Goal: Task Accomplishment & Management: Manage account settings

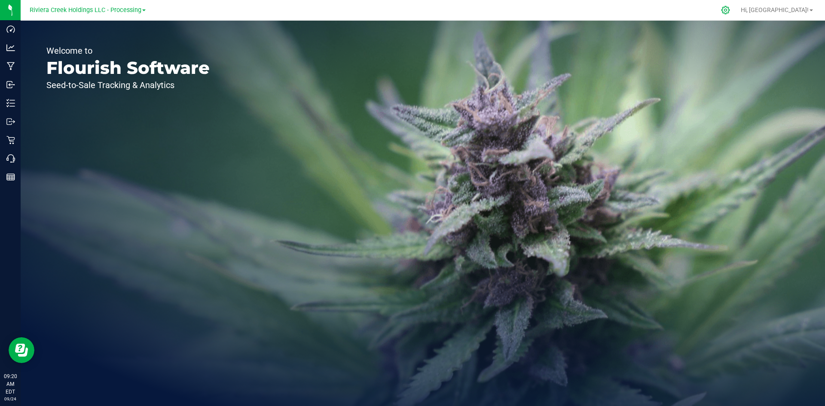
click at [730, 12] on icon at bounding box center [725, 10] width 9 height 9
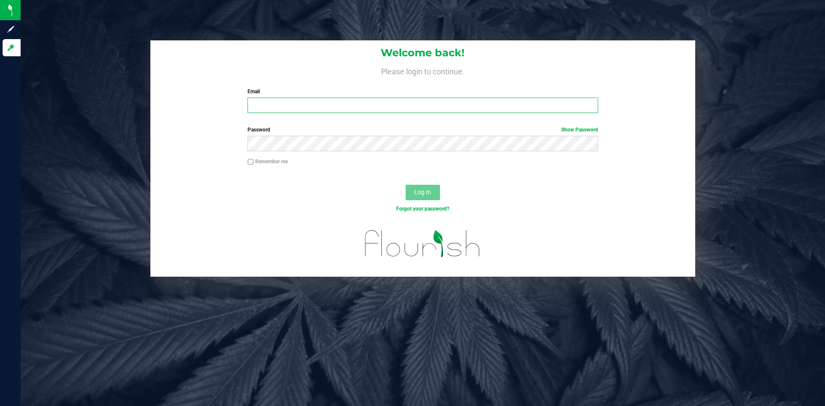
click at [276, 105] on input "Email" at bounding box center [423, 105] width 350 height 15
type input "cpepper@rivieracreek.com"
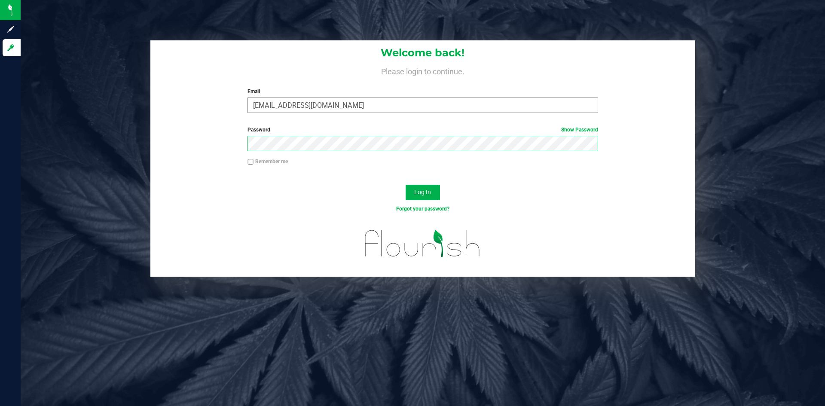
click at [406, 185] on button "Log In" at bounding box center [423, 192] width 34 height 15
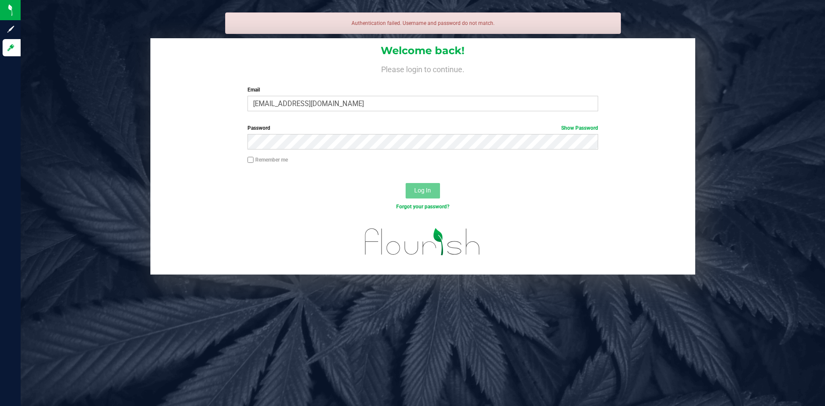
click at [249, 161] on input "Remember me" at bounding box center [251, 160] width 6 height 6
checkbox input "true"
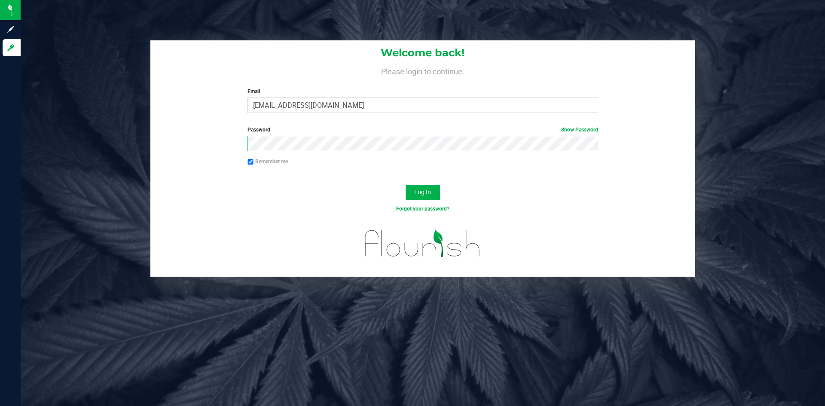
click at [406, 185] on button "Log In" at bounding box center [423, 192] width 34 height 15
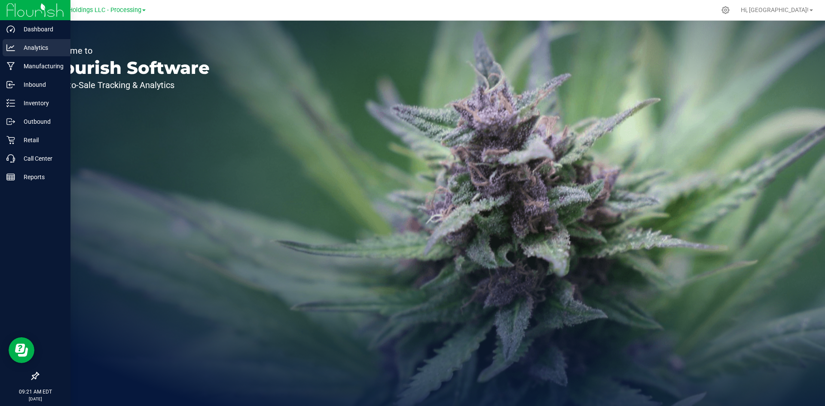
click at [37, 45] on p "Analytics" at bounding box center [41, 48] width 52 height 10
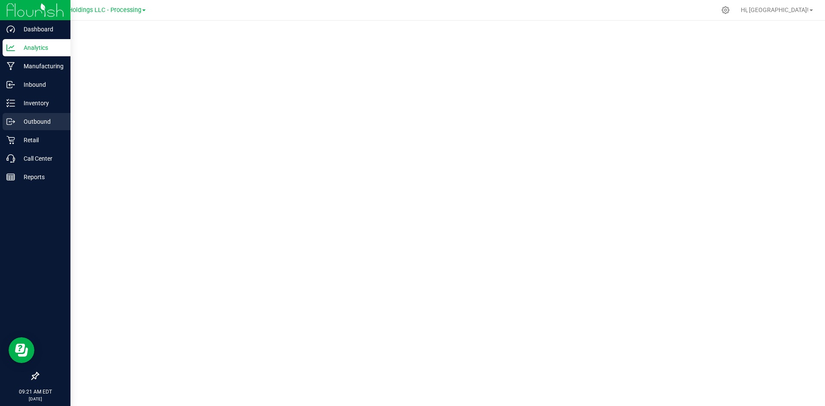
click at [37, 123] on p "Outbound" at bounding box center [41, 122] width 52 height 10
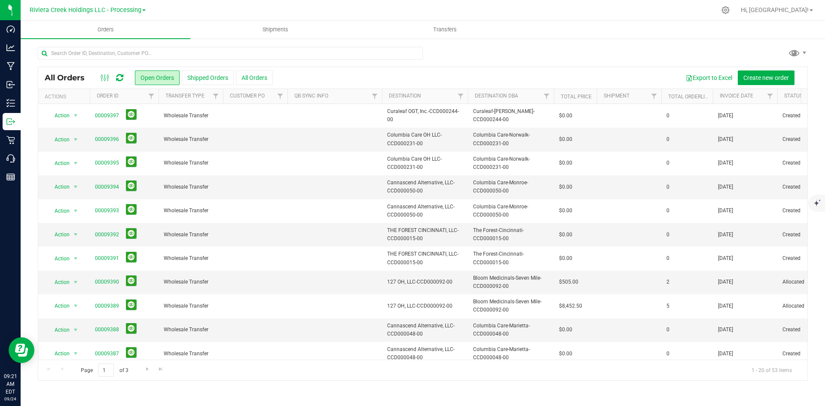
scroll to position [227, 0]
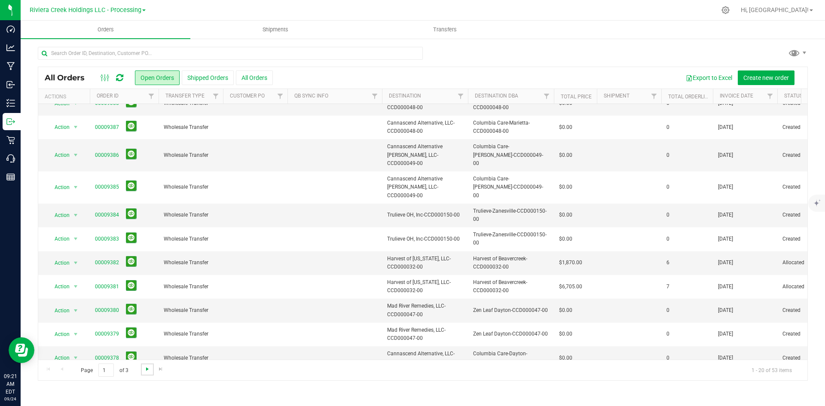
click at [149, 370] on span "Go to the next page" at bounding box center [147, 369] width 7 height 7
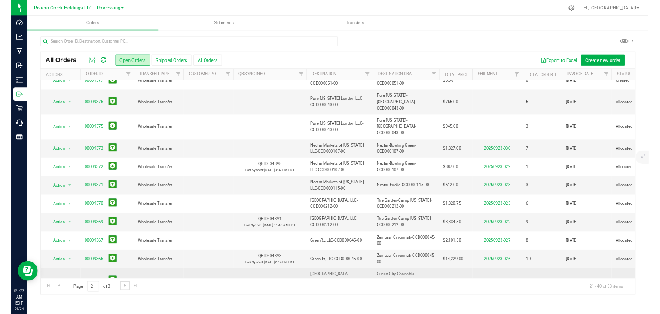
scroll to position [0, 0]
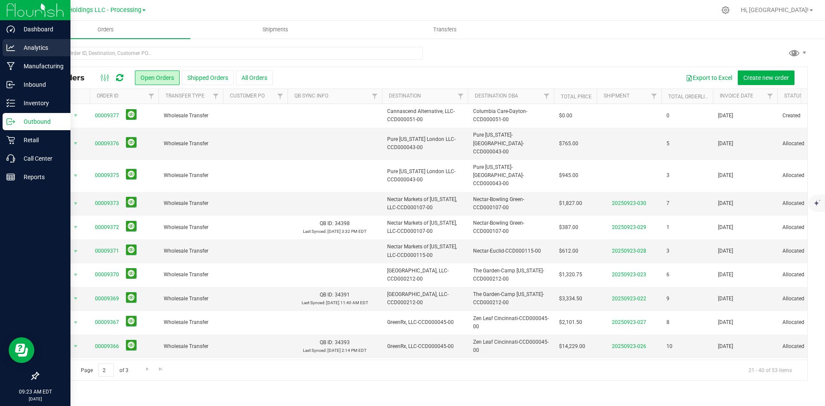
click at [16, 46] on p "Analytics" at bounding box center [41, 48] width 52 height 10
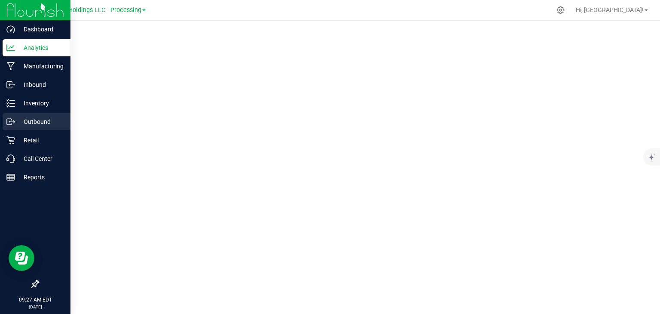
click at [48, 120] on p "Outbound" at bounding box center [41, 122] width 52 height 10
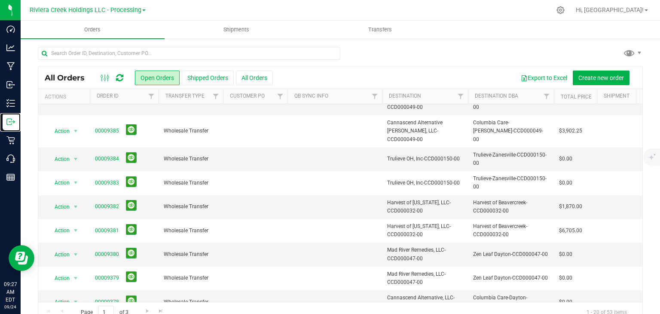
scroll to position [17, 0]
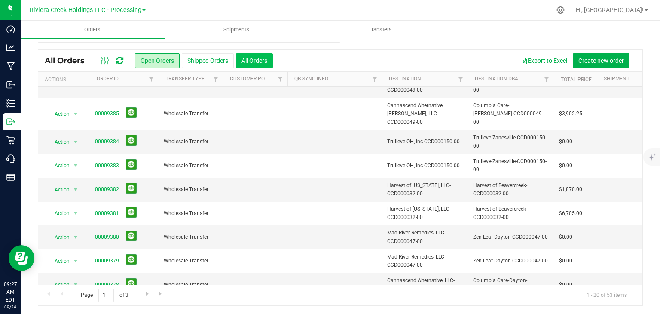
click at [253, 61] on button "All Orders" at bounding box center [254, 60] width 37 height 15
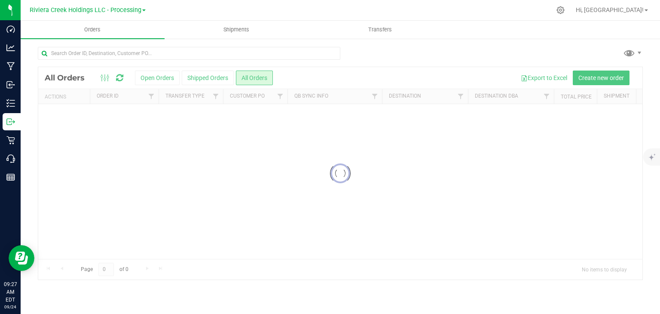
click at [156, 79] on div at bounding box center [340, 173] width 604 height 212
click at [155, 77] on div at bounding box center [340, 173] width 604 height 212
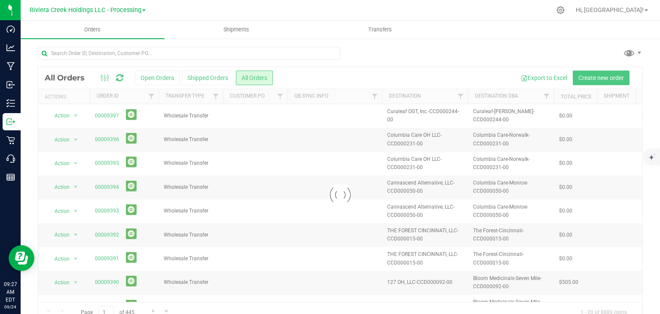
click at [160, 78] on div at bounding box center [340, 194] width 604 height 255
click at [151, 79] on div at bounding box center [340, 194] width 604 height 255
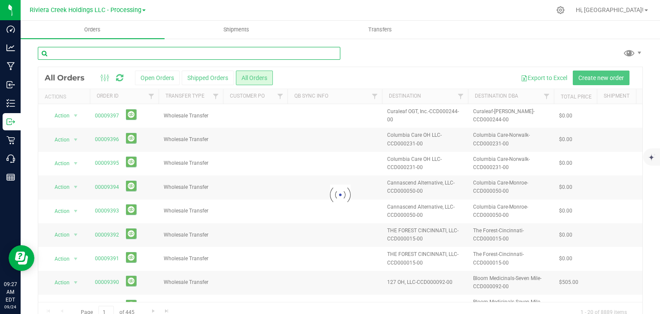
click at [153, 56] on input "text" at bounding box center [189, 53] width 303 height 13
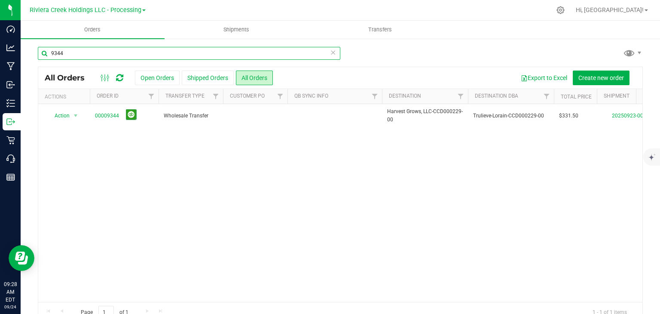
click at [106, 56] on input "9344" at bounding box center [189, 53] width 303 height 13
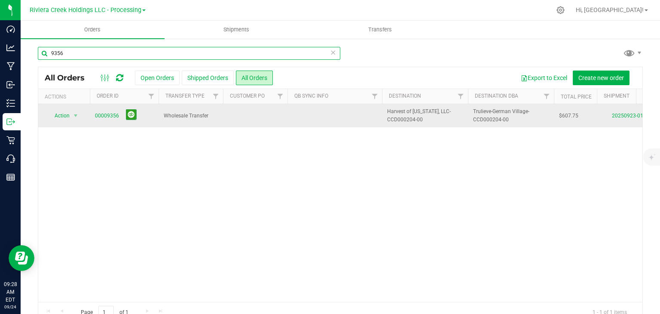
type input "9356"
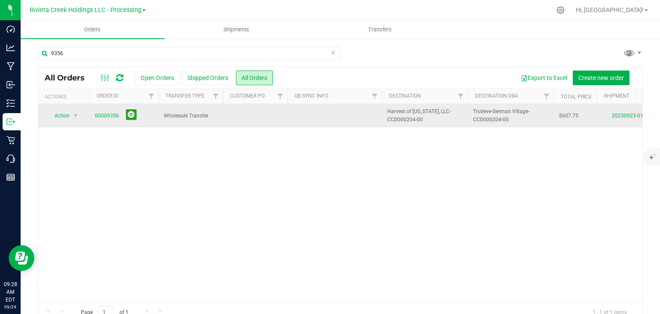
click at [100, 110] on span "00009356" at bounding box center [124, 115] width 58 height 13
click at [105, 117] on link "00009356" at bounding box center [107, 116] width 24 height 8
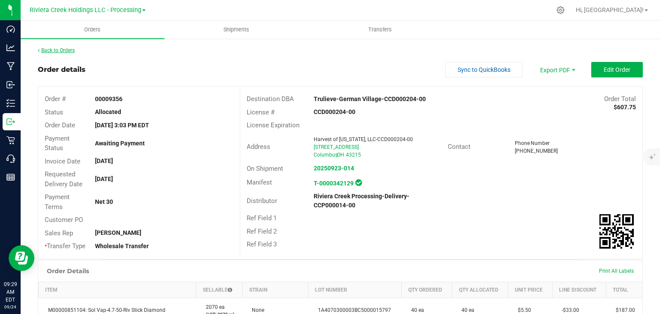
click at [55, 50] on link "Back to Orders" at bounding box center [56, 50] width 37 height 6
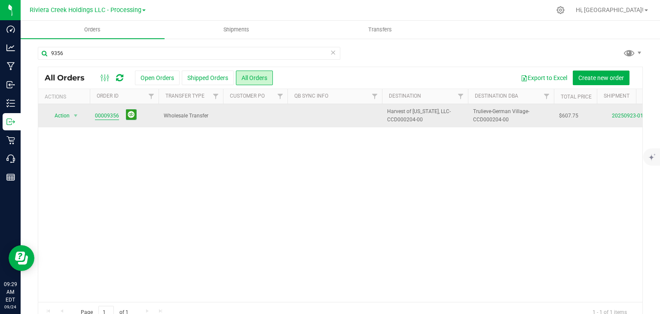
click at [110, 117] on link "00009356" at bounding box center [107, 116] width 24 height 8
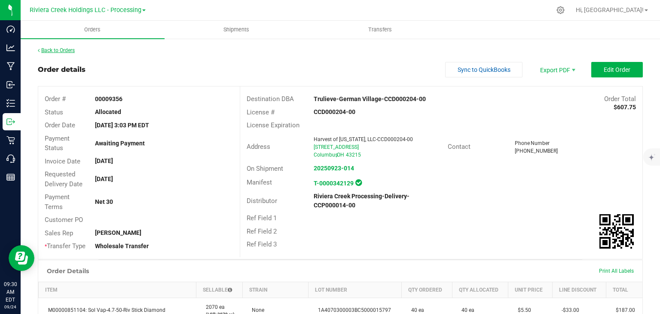
click at [60, 51] on link "Back to Orders" at bounding box center [56, 50] width 37 height 6
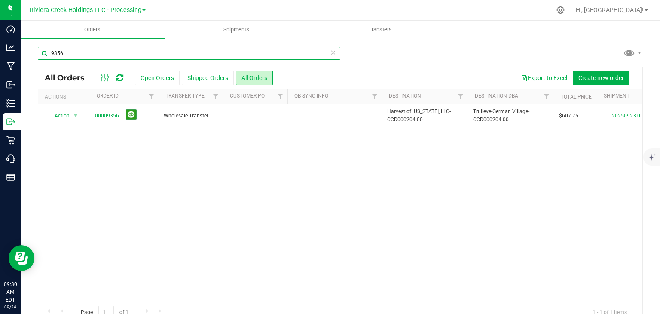
click at [83, 54] on input "9356" at bounding box center [189, 53] width 303 height 13
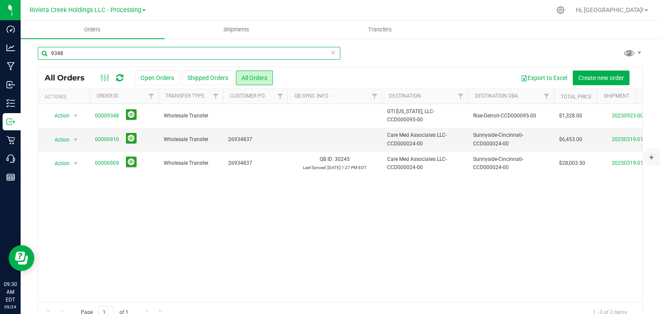
type input "9348"
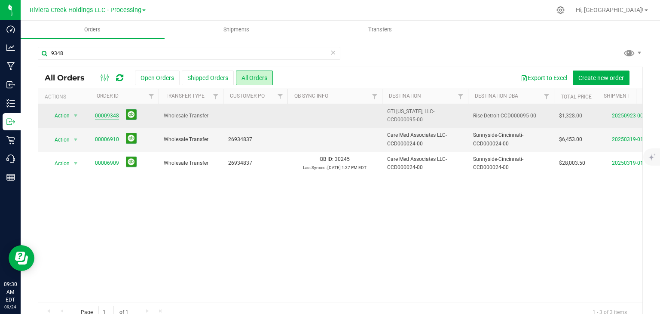
click at [108, 116] on link "00009348" at bounding box center [107, 116] width 24 height 8
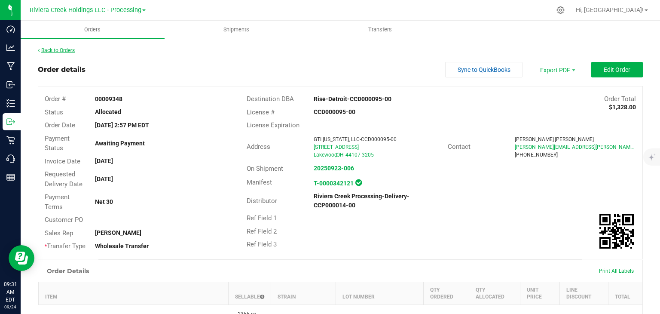
click at [72, 52] on link "Back to Orders" at bounding box center [56, 50] width 37 height 6
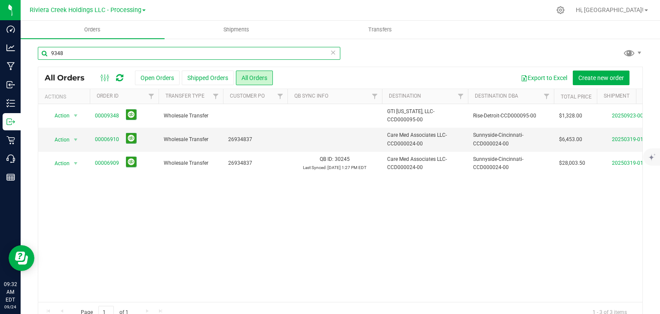
click at [119, 52] on input "9348" at bounding box center [189, 53] width 303 height 13
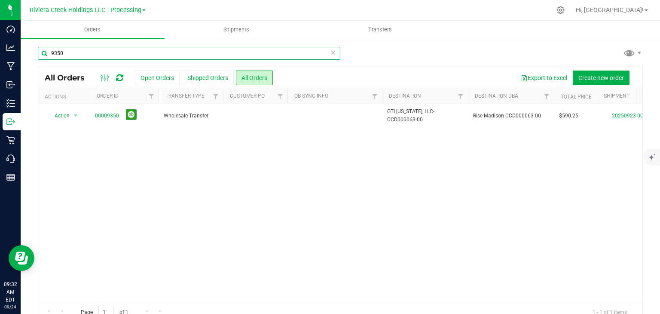
click at [103, 52] on input "9350" at bounding box center [189, 53] width 303 height 13
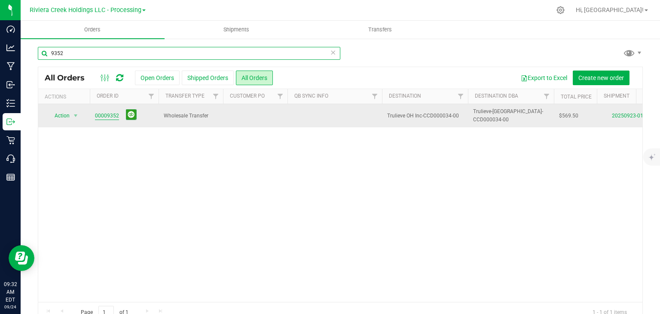
type input "9352"
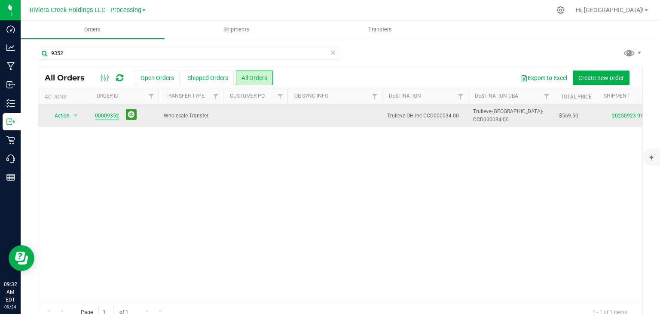
click at [110, 117] on link "00009352" at bounding box center [107, 116] width 24 height 8
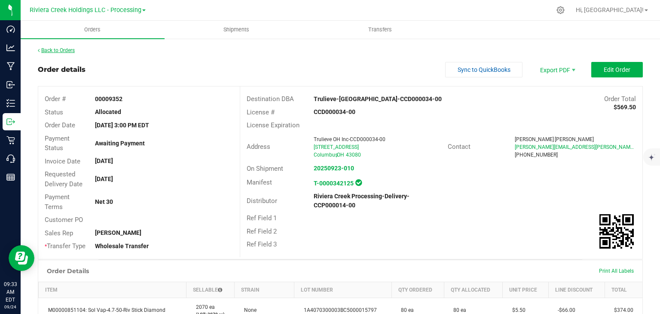
click at [59, 50] on link "Back to Orders" at bounding box center [56, 50] width 37 height 6
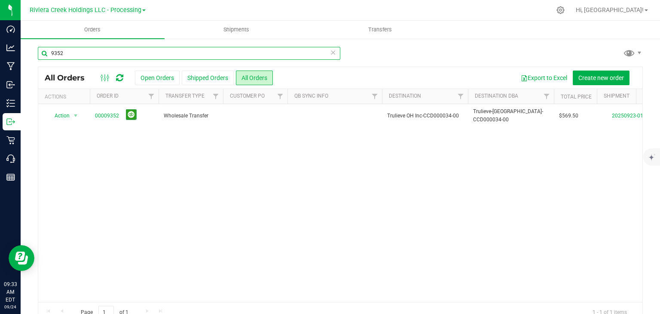
click at [69, 53] on input "9352" at bounding box center [189, 53] width 303 height 13
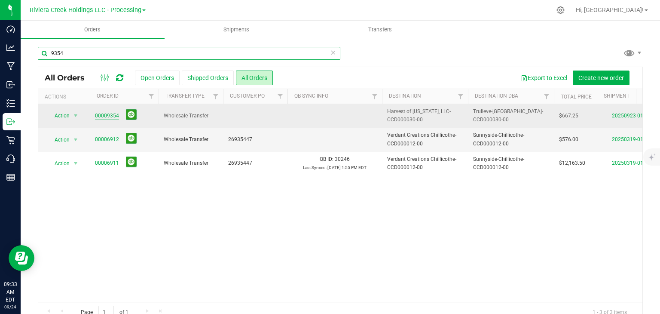
type input "9354"
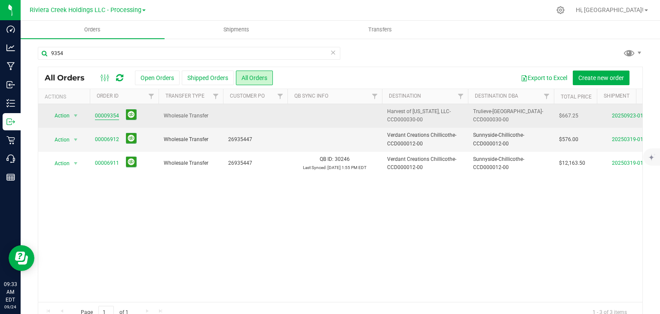
click at [103, 117] on link "00009354" at bounding box center [107, 116] width 24 height 8
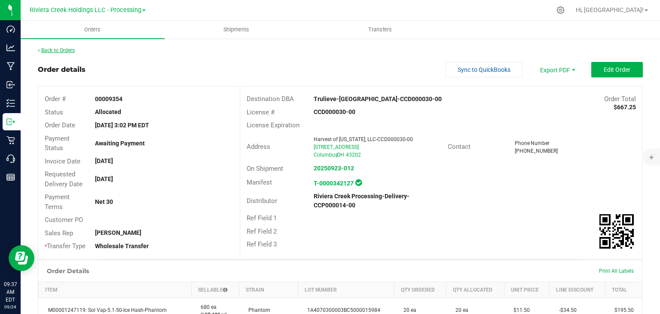
click at [55, 50] on link "Back to Orders" at bounding box center [56, 50] width 37 height 6
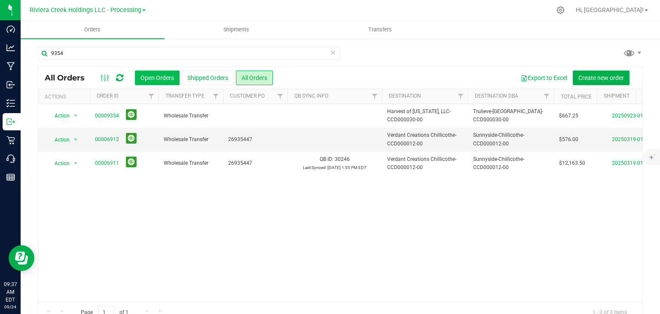
click at [151, 77] on button "Open Orders" at bounding box center [157, 78] width 45 height 15
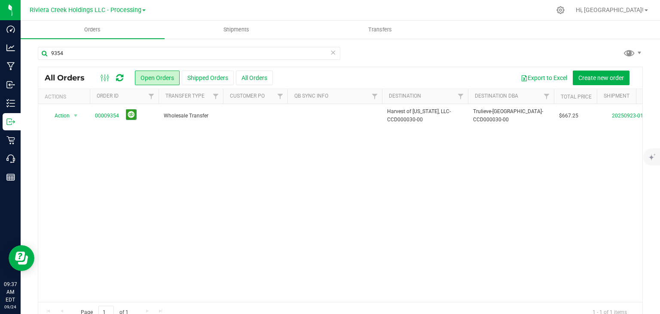
click at [110, 61] on div "9354" at bounding box center [189, 57] width 303 height 20
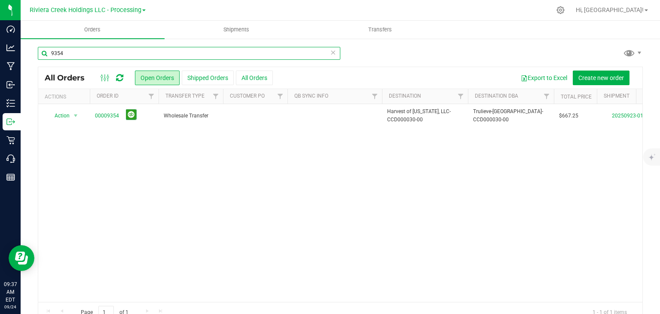
click at [110, 53] on input "9354" at bounding box center [189, 53] width 303 height 13
type input "9"
type input "9346"
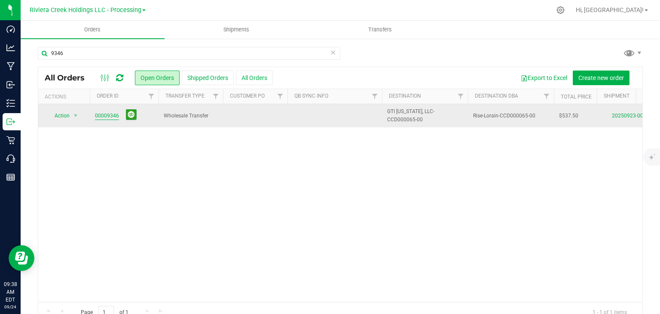
click at [113, 112] on link "00009346" at bounding box center [107, 116] width 24 height 8
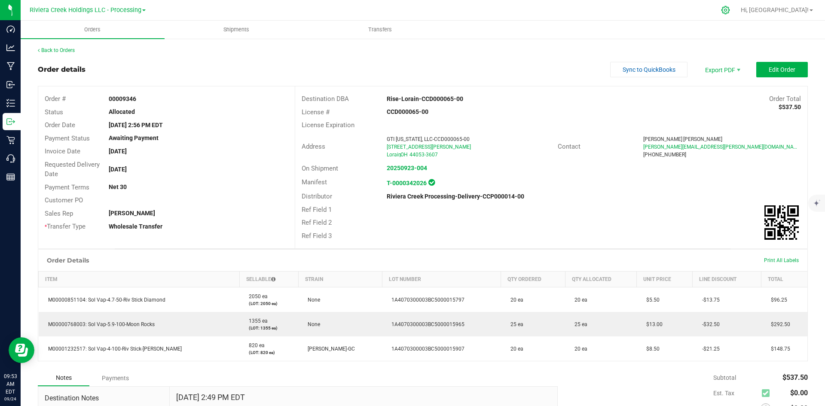
click at [730, 11] on icon at bounding box center [726, 10] width 8 height 8
click at [730, 10] on icon at bounding box center [726, 10] width 8 height 8
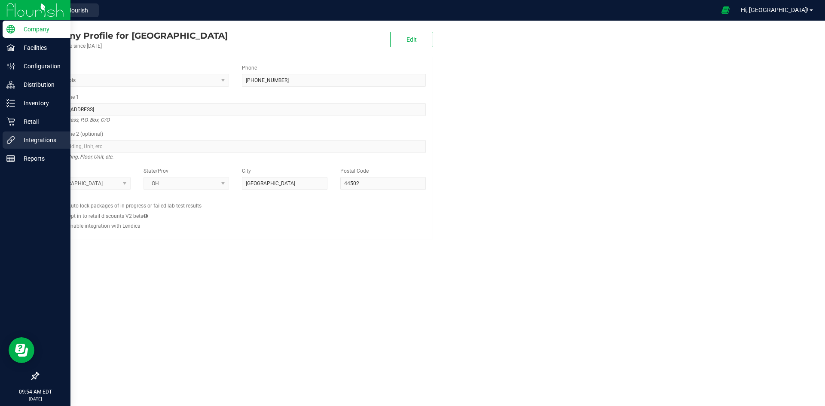
click at [48, 140] on p "Integrations" at bounding box center [41, 140] width 52 height 10
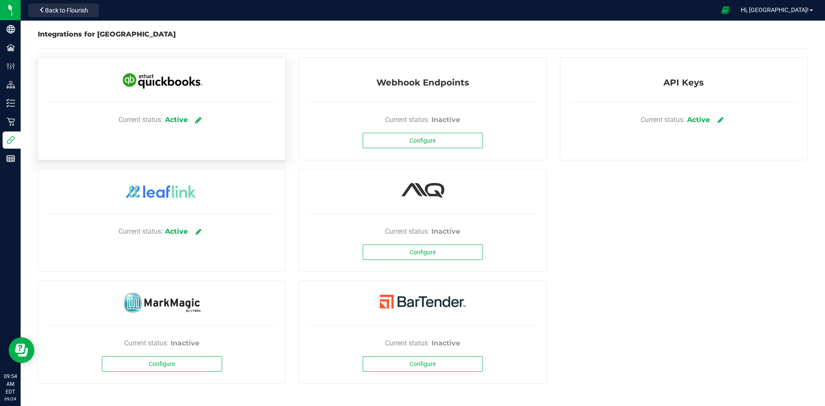
click at [203, 118] on link at bounding box center [199, 119] width 14 height 15
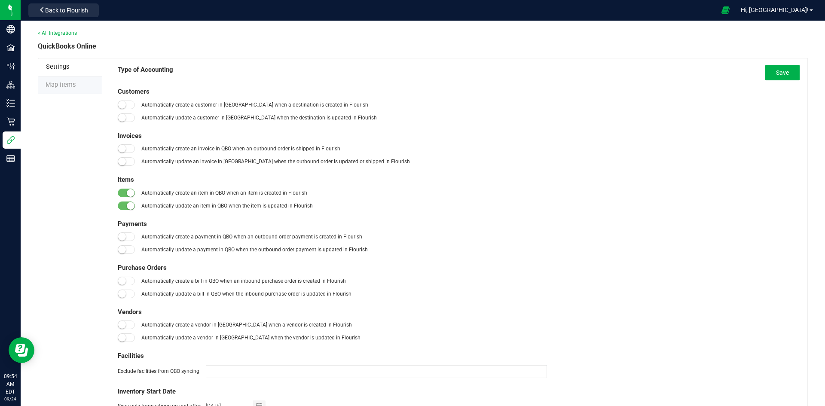
click at [74, 87] on span "Map Items" at bounding box center [61, 84] width 30 height 7
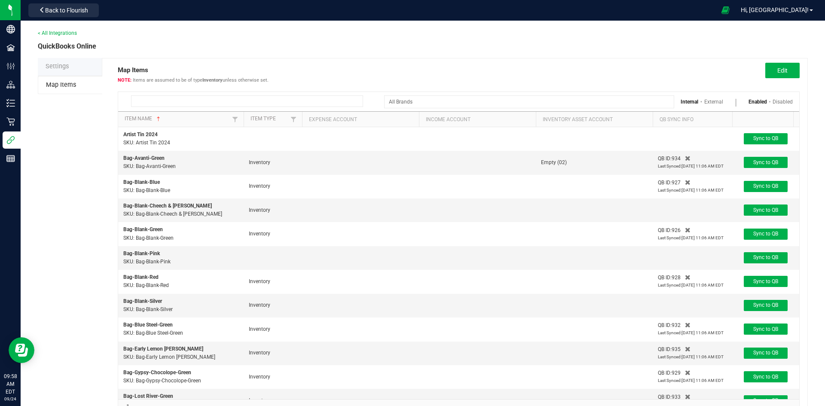
click at [150, 104] on input at bounding box center [247, 101] width 232 height 12
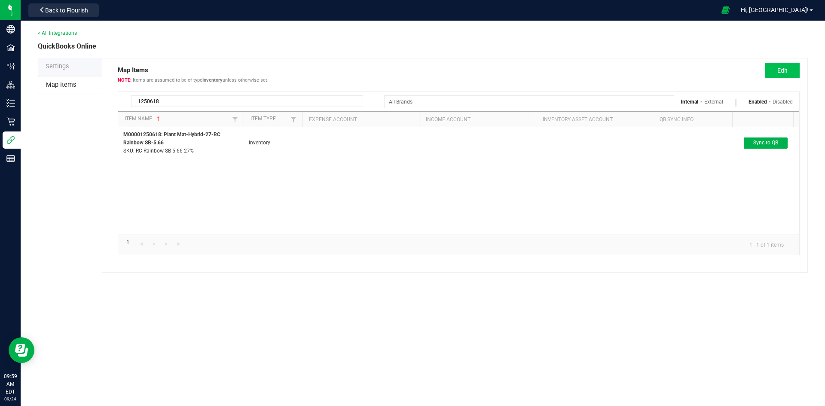
type input "1250618"
click at [788, 72] on button "Edit" at bounding box center [783, 70] width 34 height 15
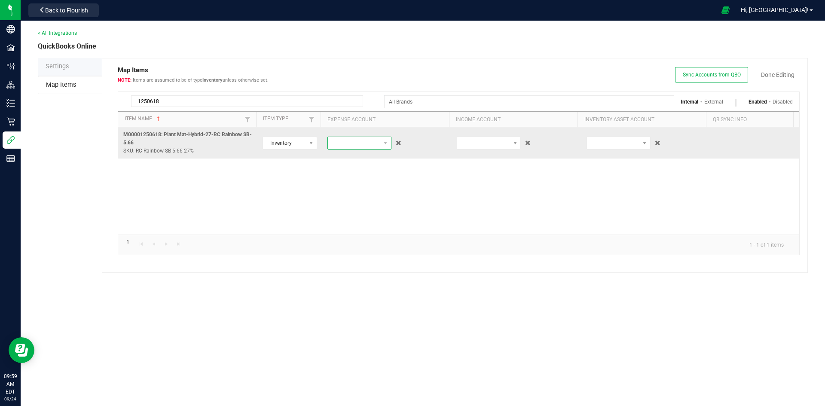
click at [359, 147] on span at bounding box center [354, 143] width 52 height 12
type input "cost"
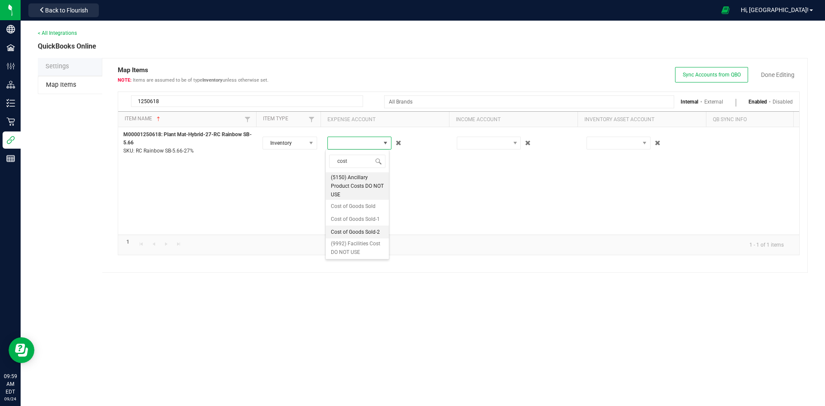
click at [348, 235] on span "Cost of Goods Sold-2" at bounding box center [355, 232] width 49 height 9
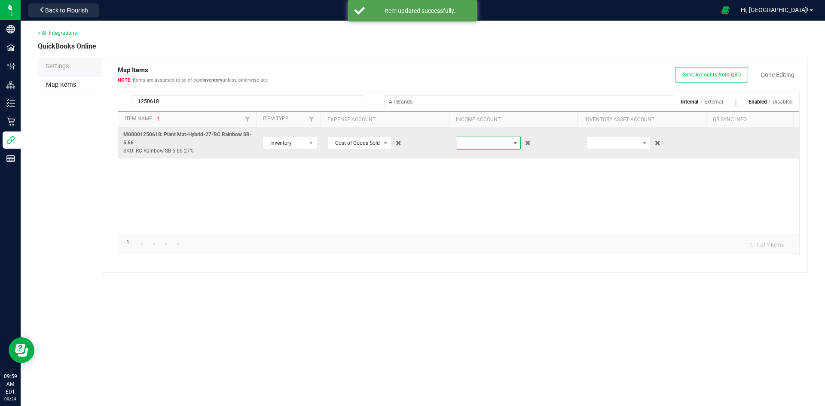
click at [472, 146] on span at bounding box center [483, 143] width 52 height 12
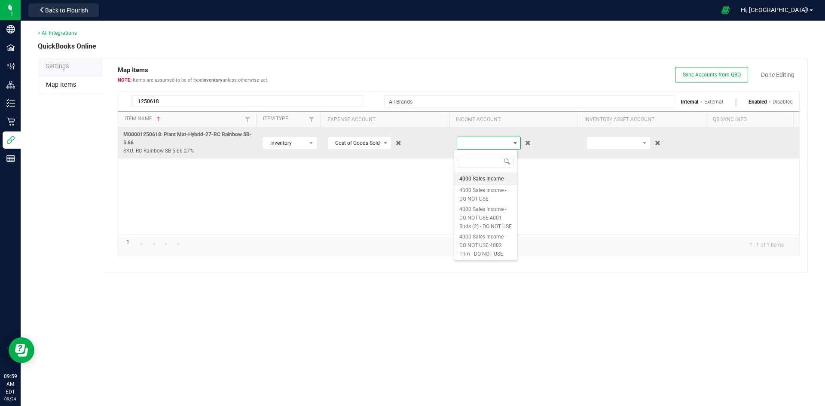
type input "1"
type input "4001"
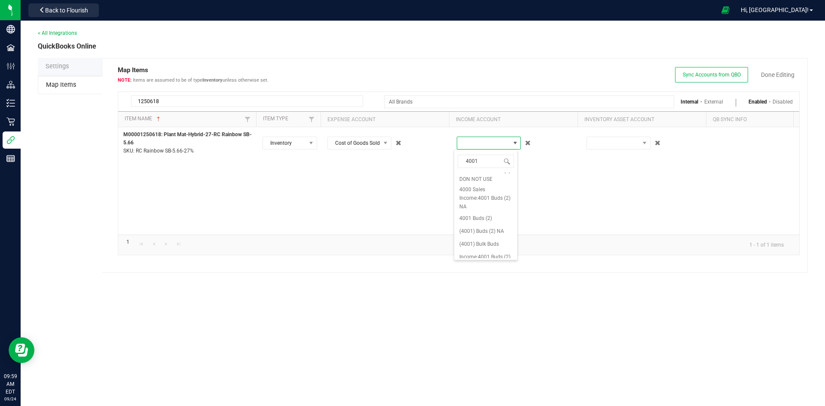
scroll to position [129, 0]
click at [488, 202] on span "4001 Buds (2)" at bounding box center [476, 197] width 33 height 9
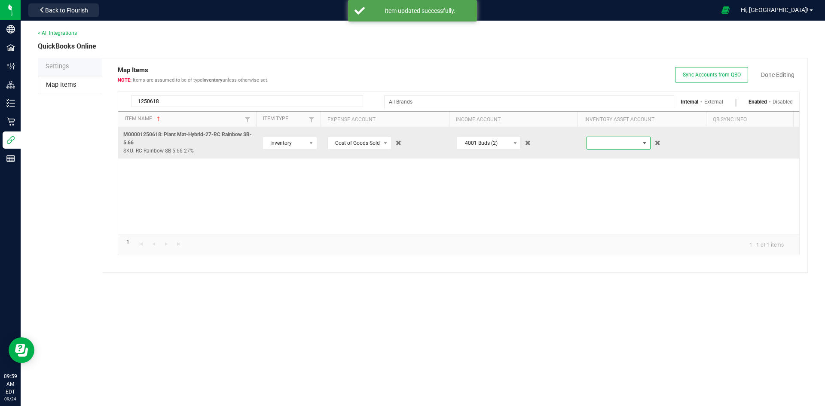
click at [599, 143] on span at bounding box center [613, 143] width 52 height 12
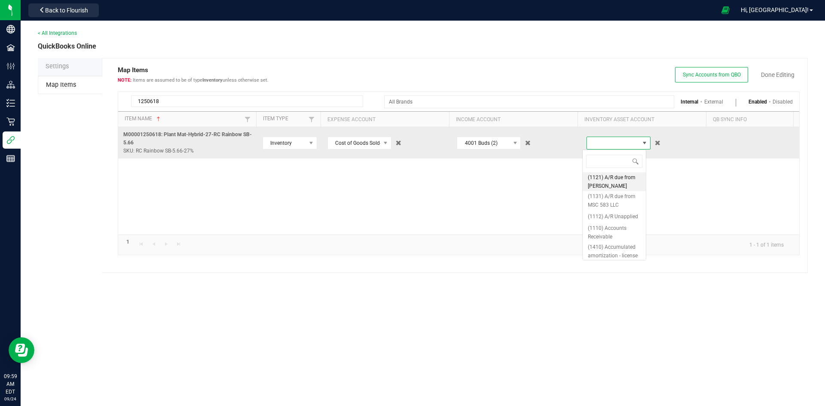
scroll to position [13, 64]
type input "inv"
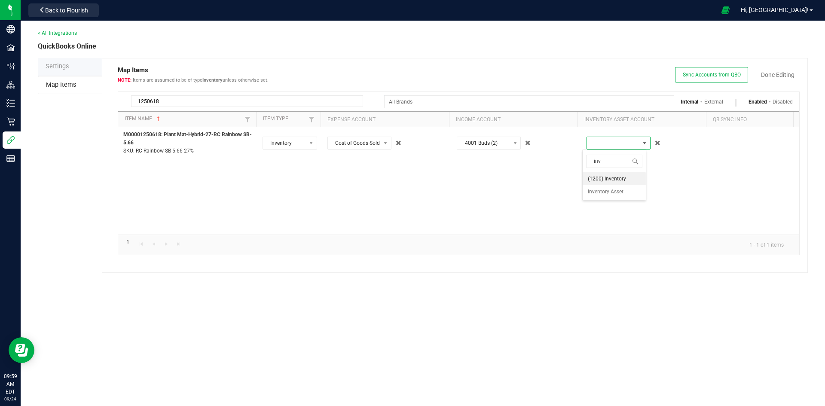
click at [604, 194] on span "Inventory Asset" at bounding box center [606, 191] width 36 height 9
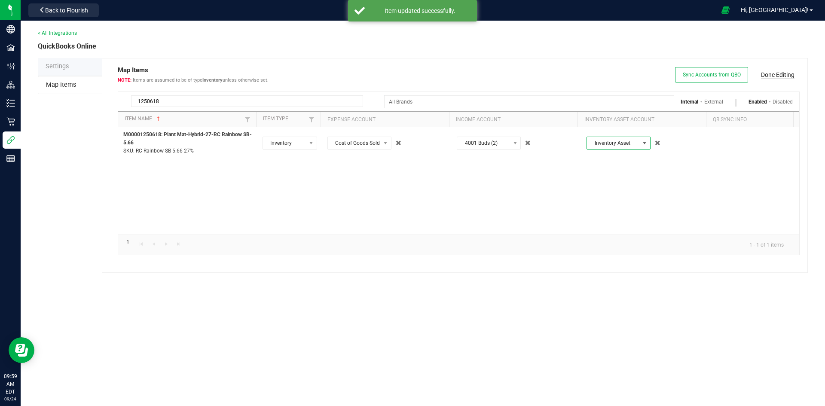
click at [777, 74] on link "Done Editing" at bounding box center [778, 75] width 34 height 9
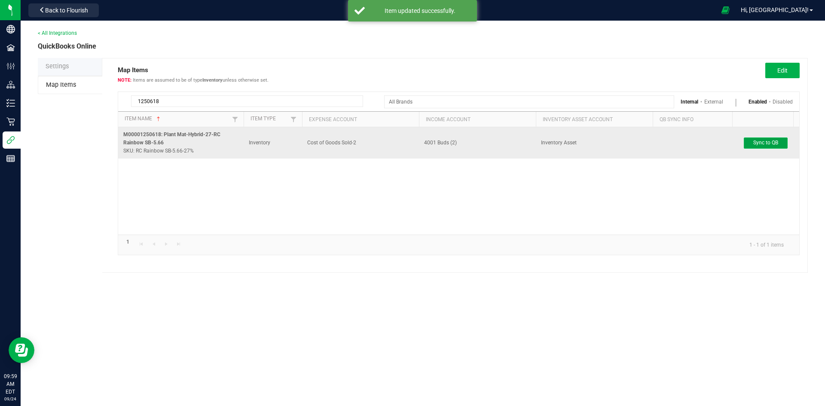
click at [767, 142] on span "Sync to QB" at bounding box center [766, 143] width 25 height 6
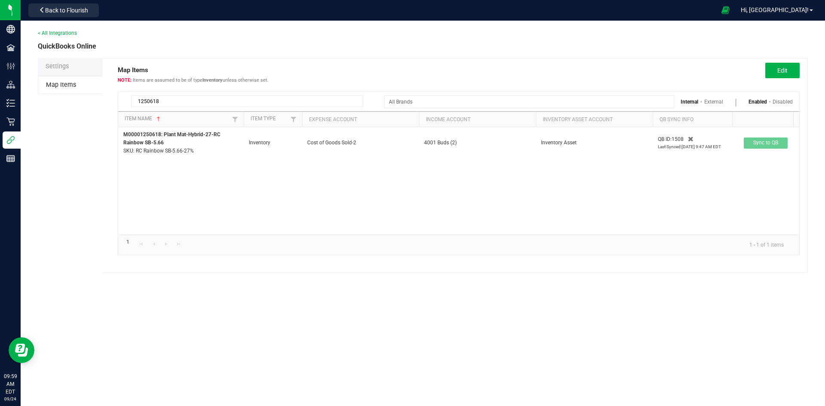
click at [185, 100] on input "1250618" at bounding box center [247, 101] width 232 height 12
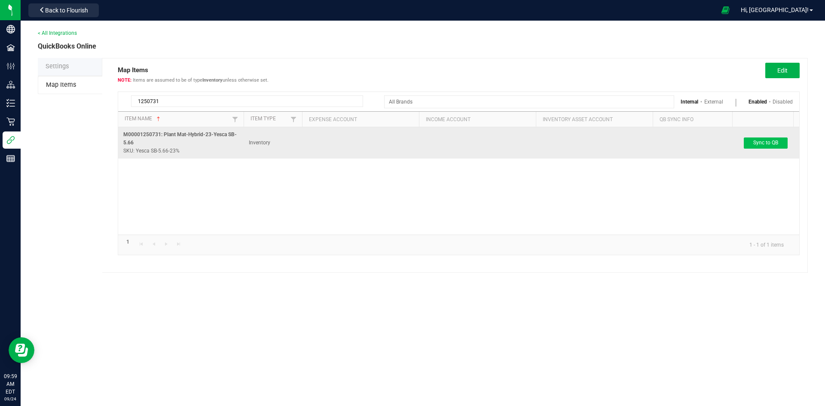
type input "1250731"
click at [755, 142] on span "Sync to QB" at bounding box center [766, 143] width 25 height 6
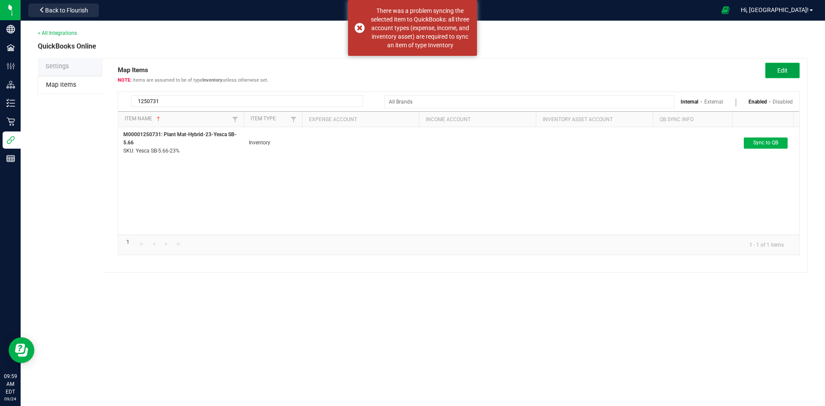
click at [777, 68] on button "Edit" at bounding box center [783, 70] width 34 height 15
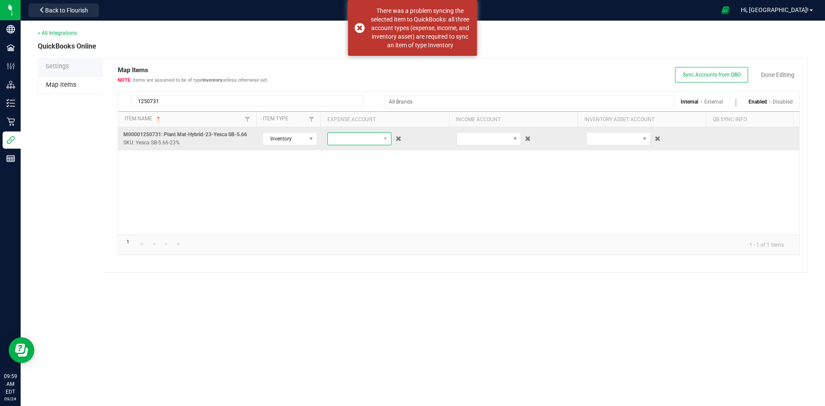
click at [361, 141] on span at bounding box center [354, 139] width 52 height 12
type input "cost"
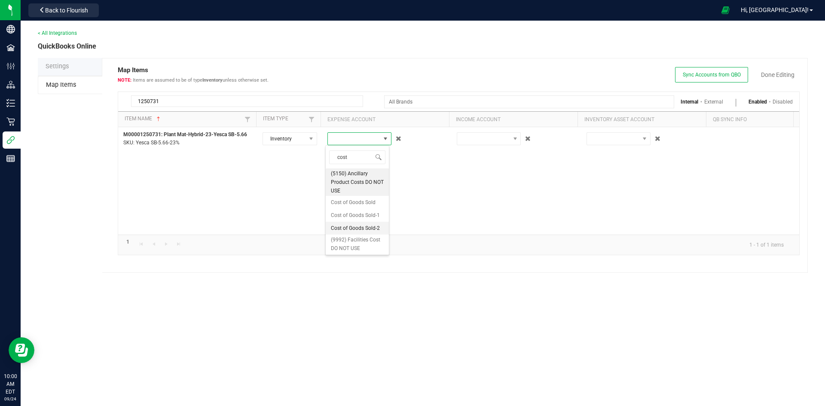
click at [347, 233] on span "Cost of Goods Sold-2" at bounding box center [355, 228] width 49 height 9
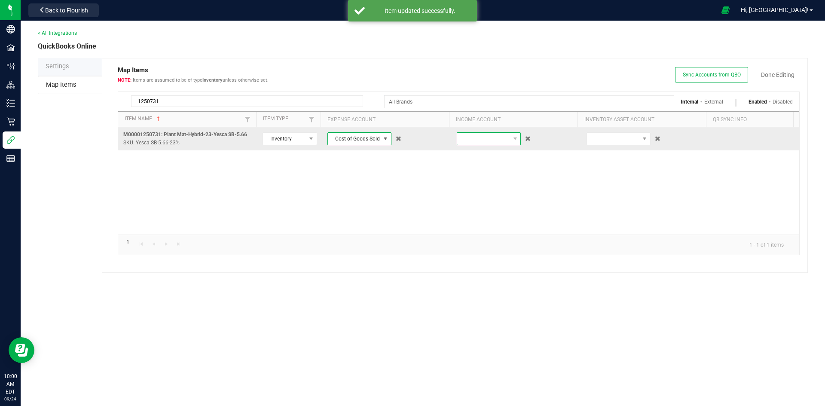
click at [489, 139] on span at bounding box center [483, 139] width 52 height 12
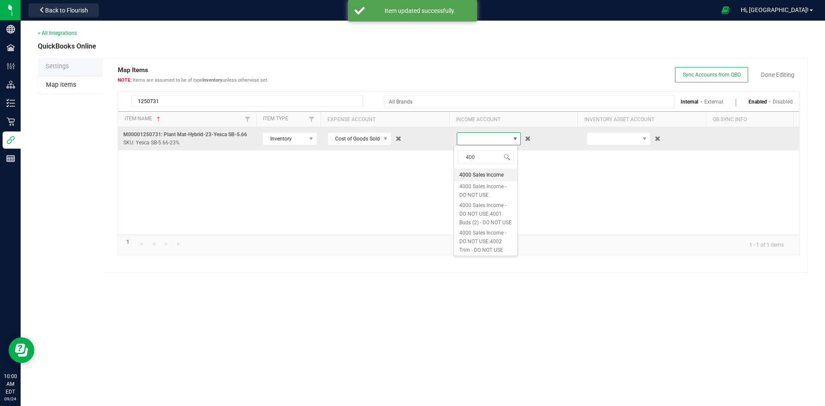
type input "4001"
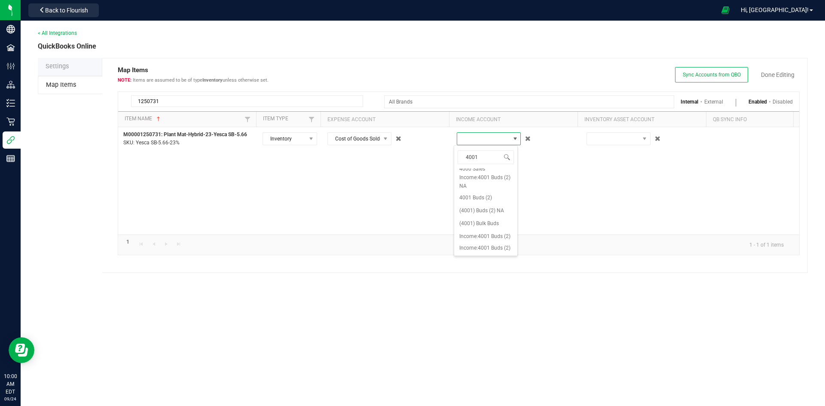
scroll to position [129, 0]
click at [491, 198] on span "4001 Buds (2)" at bounding box center [476, 194] width 33 height 9
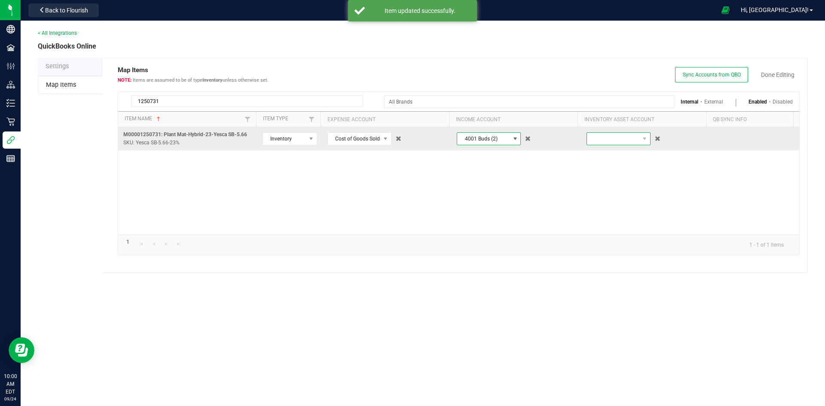
click at [600, 135] on span at bounding box center [613, 139] width 52 height 12
type input "inv"
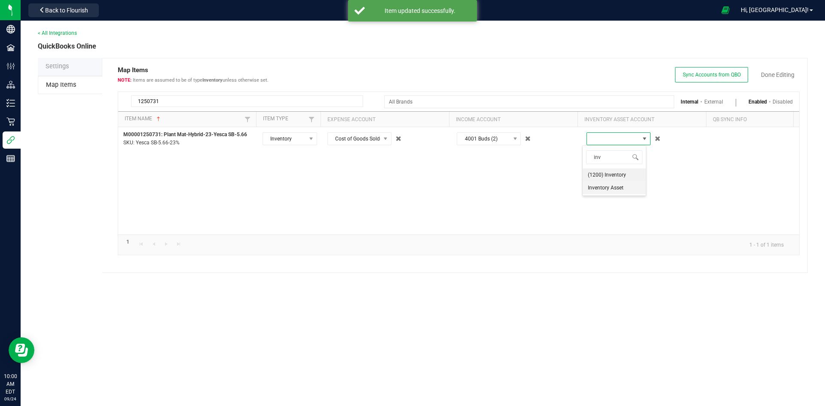
click at [593, 187] on span "Inventory Asset" at bounding box center [606, 188] width 36 height 9
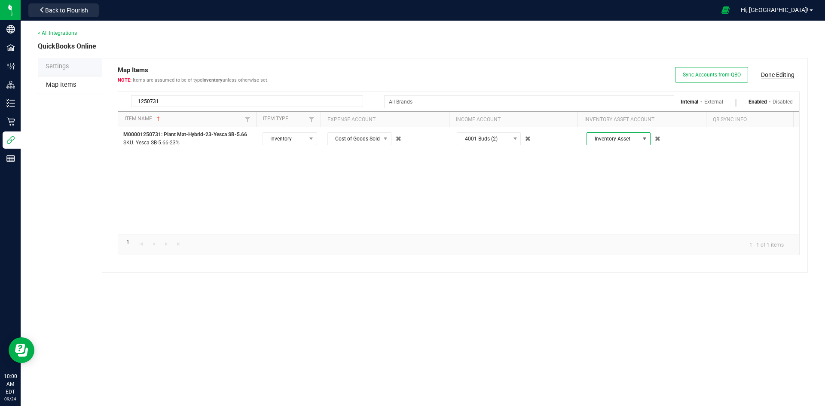
click at [785, 72] on link "Done Editing" at bounding box center [778, 75] width 34 height 9
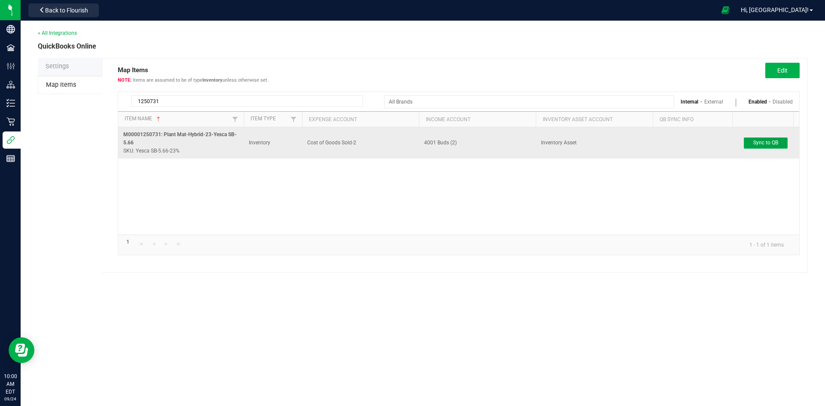
click at [768, 142] on span "Sync to QB" at bounding box center [766, 143] width 25 height 6
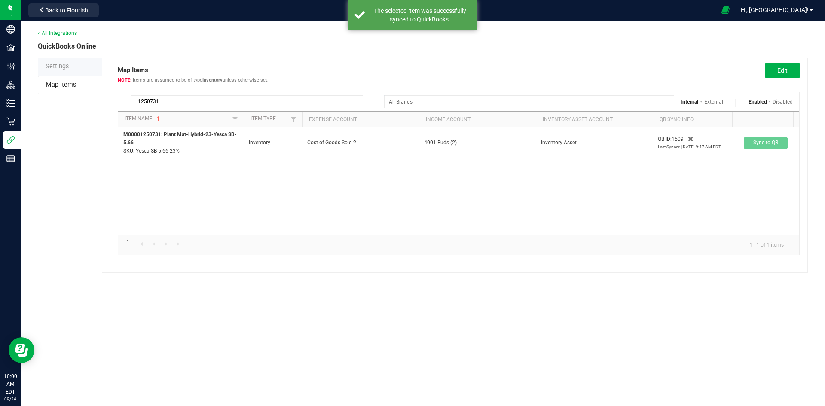
click at [181, 101] on input "1250731" at bounding box center [247, 101] width 232 height 12
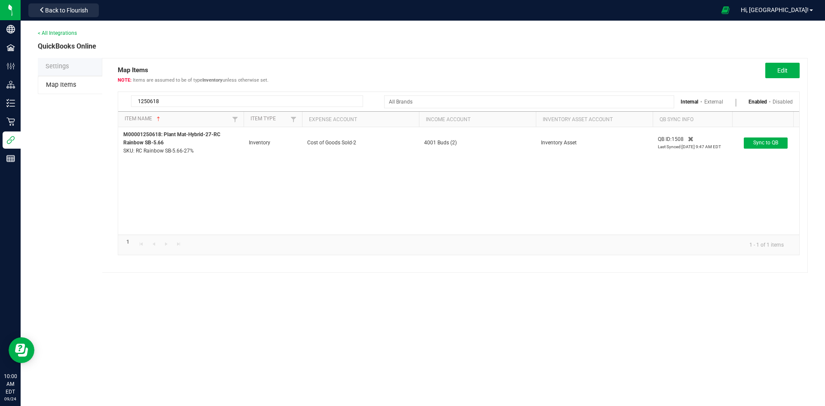
click at [178, 104] on input "1250618" at bounding box center [247, 101] width 232 height 12
type input "1250625"
click at [776, 73] on button "Edit" at bounding box center [783, 70] width 34 height 15
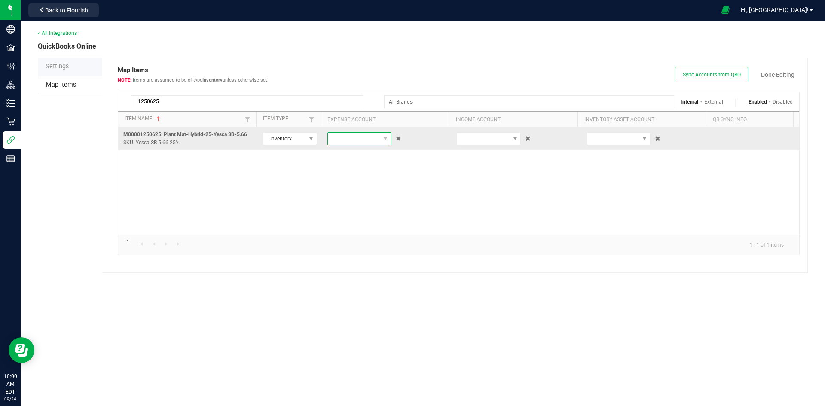
click at [372, 136] on span at bounding box center [354, 139] width 52 height 12
type input "cost"
drag, startPoint x: 347, startPoint y: 241, endPoint x: 531, endPoint y: 129, distance: 216.0
click at [347, 233] on span "Cost of Goods Sold-2" at bounding box center [355, 228] width 49 height 9
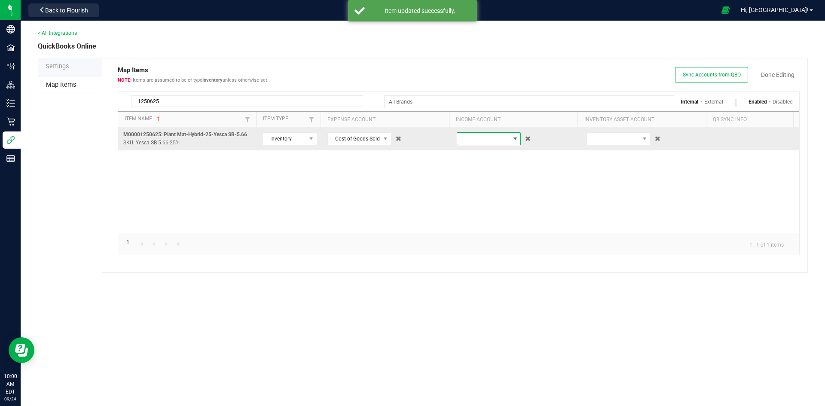
click at [482, 141] on span at bounding box center [483, 139] width 52 height 12
type input "4001"
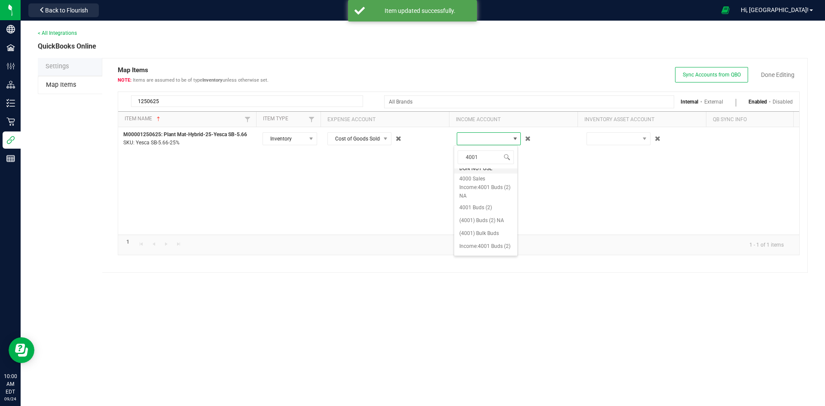
scroll to position [129, 0]
click at [486, 198] on span "4001 Buds (2)" at bounding box center [476, 194] width 33 height 9
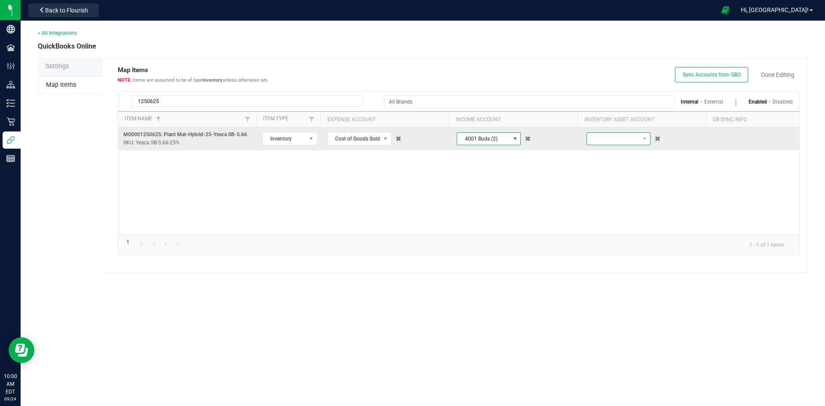
click at [608, 139] on span at bounding box center [613, 139] width 52 height 12
type input "inv"
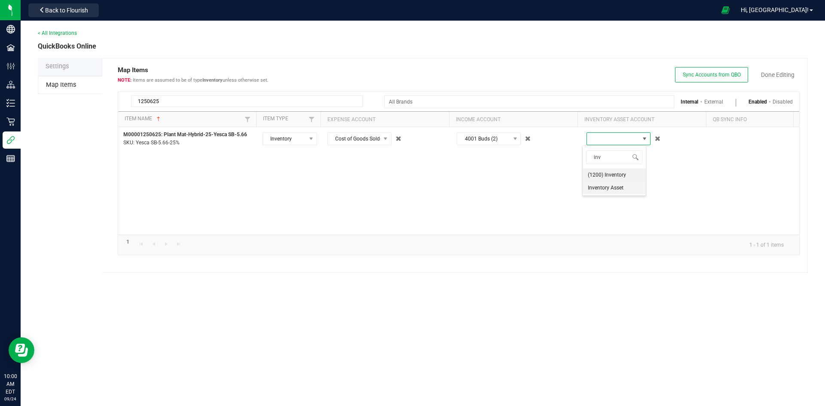
click at [613, 188] on span "Inventory Asset" at bounding box center [606, 188] width 36 height 9
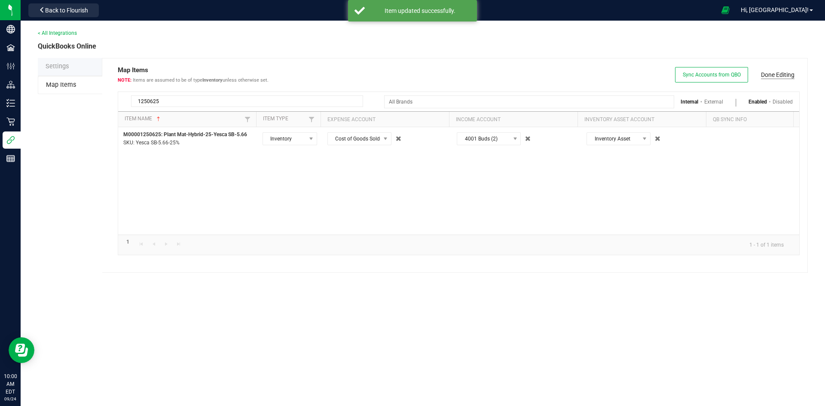
click at [779, 73] on link "Done Editing" at bounding box center [778, 75] width 34 height 9
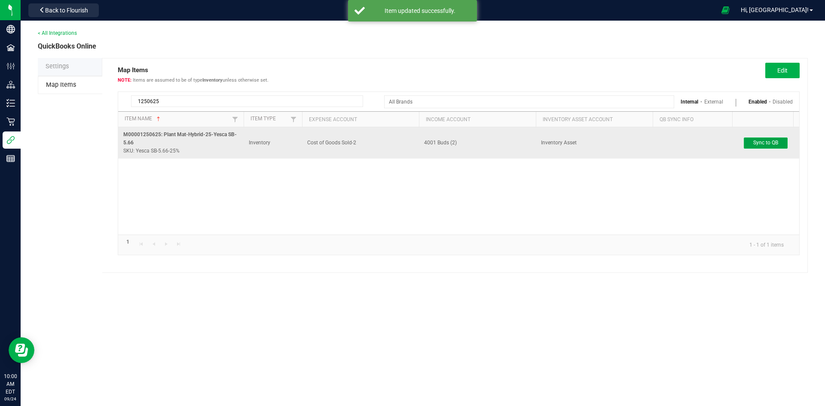
click at [767, 143] on span "Sync to QB" at bounding box center [766, 143] width 25 height 6
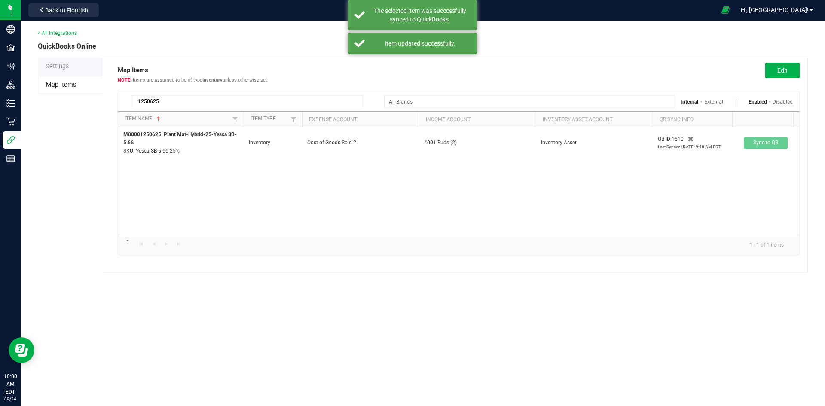
click at [188, 102] on input "1250625" at bounding box center [247, 101] width 232 height 12
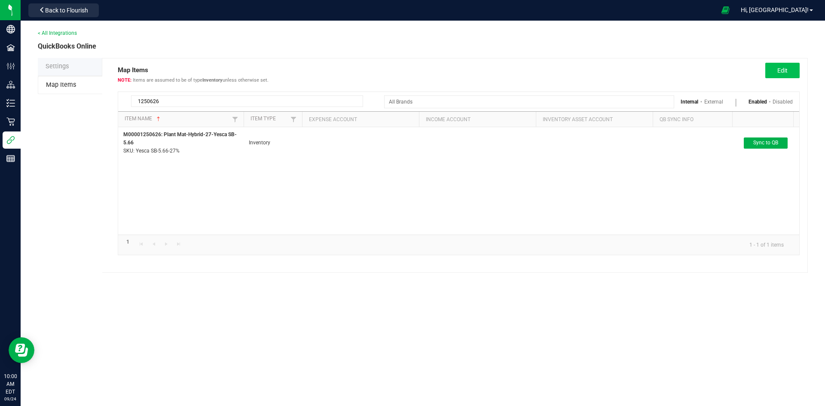
type input "1250626"
click at [790, 71] on button "Edit" at bounding box center [783, 70] width 34 height 15
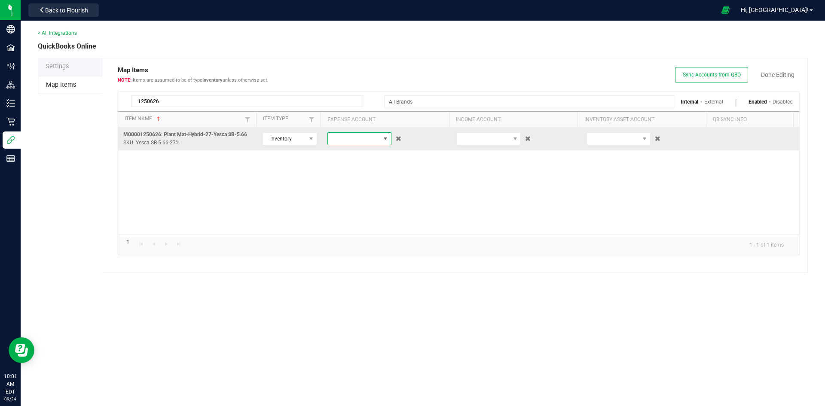
click at [383, 140] on span at bounding box center [385, 138] width 7 height 7
type input "4"
type input "cost"
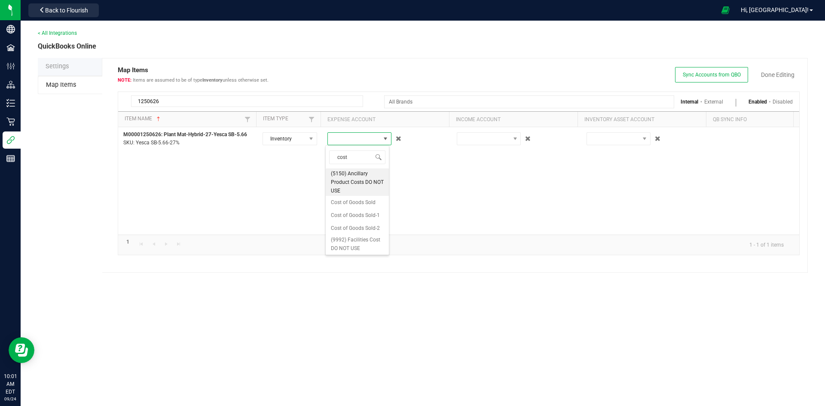
click at [355, 233] on span "Cost of Goods Sold-2" at bounding box center [355, 228] width 49 height 9
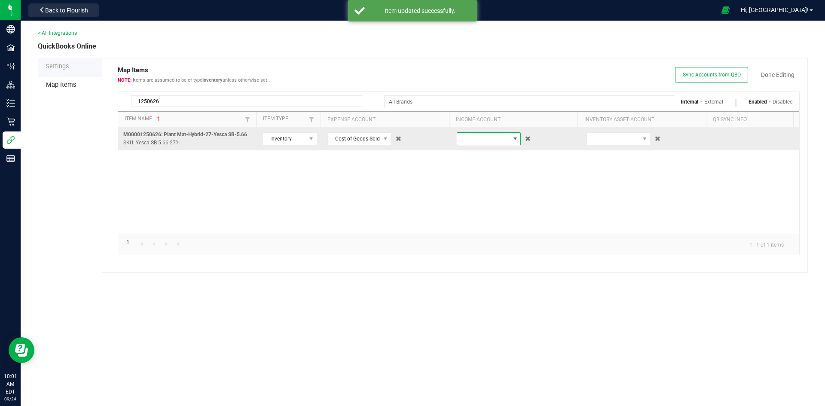
click at [480, 138] on span at bounding box center [483, 139] width 52 height 12
type input "4001"
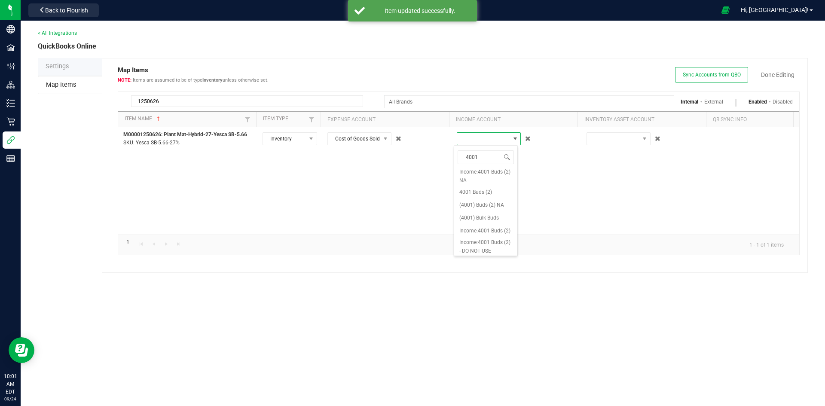
scroll to position [156, 0]
click at [494, 184] on li "4001 Buds (2)" at bounding box center [485, 190] width 63 height 13
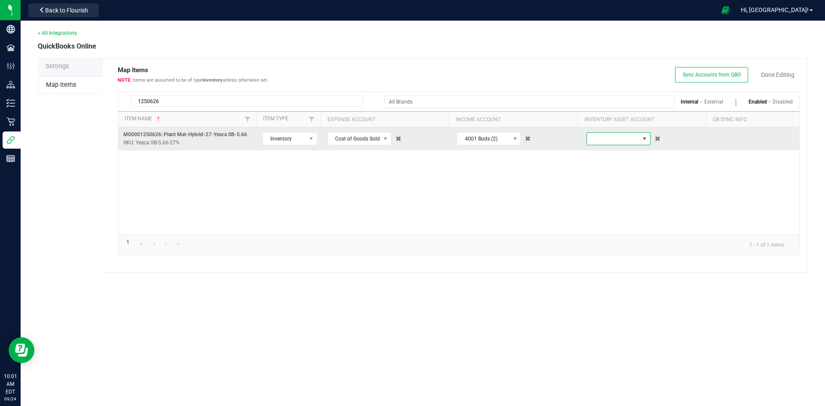
click at [623, 140] on span at bounding box center [613, 139] width 52 height 12
type input "inv"
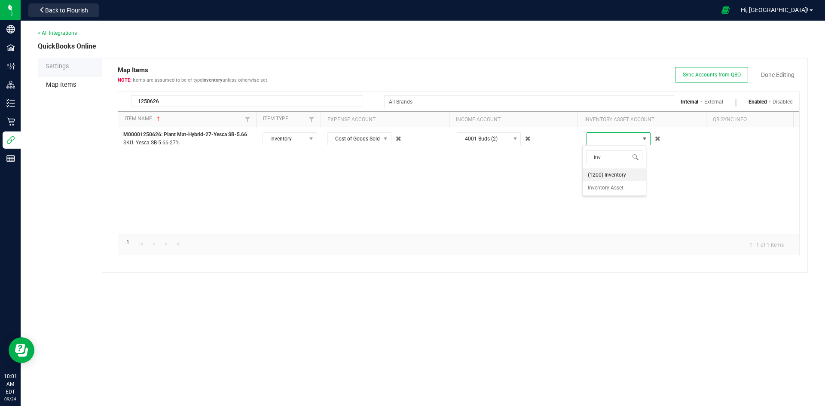
click at [619, 186] on span "Inventory Asset" at bounding box center [606, 188] width 36 height 9
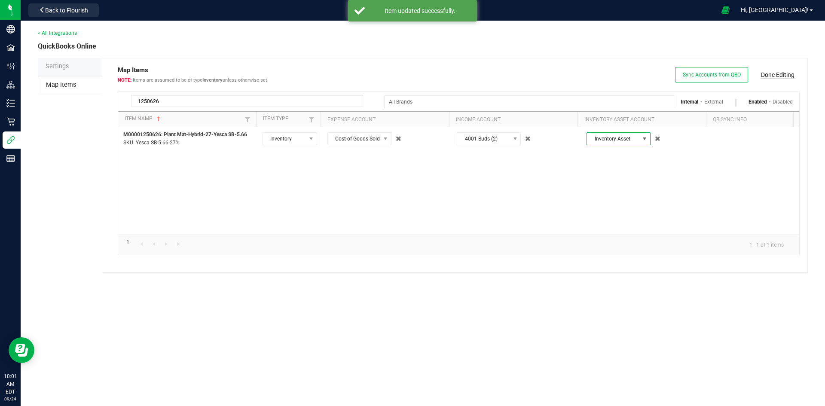
click at [782, 75] on link "Done Editing" at bounding box center [778, 75] width 34 height 9
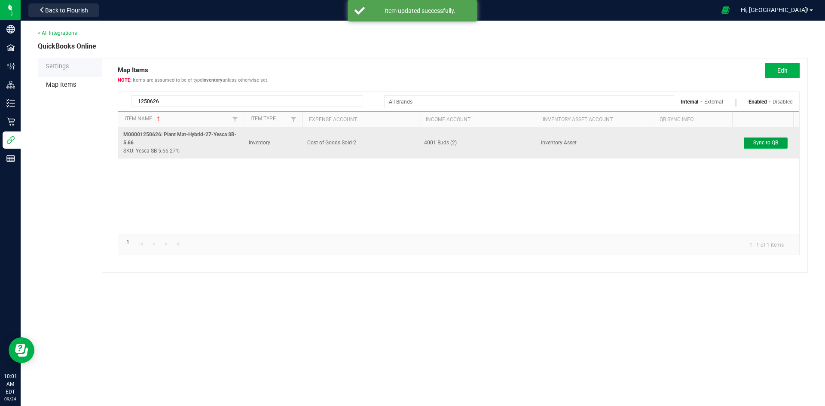
click at [761, 141] on span "Sync to QB" at bounding box center [766, 143] width 25 height 6
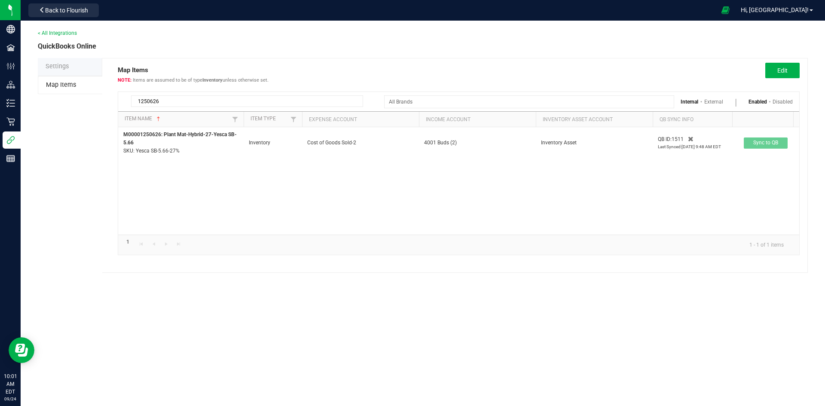
click at [167, 101] on input "1250626" at bounding box center [247, 101] width 232 height 12
type input "1250627"
click at [794, 67] on button "Edit" at bounding box center [783, 70] width 34 height 15
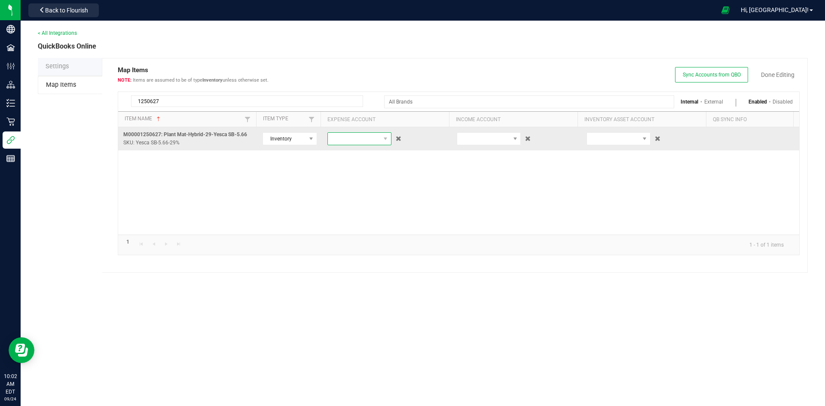
click at [352, 135] on span at bounding box center [354, 139] width 52 height 12
type input "cost"
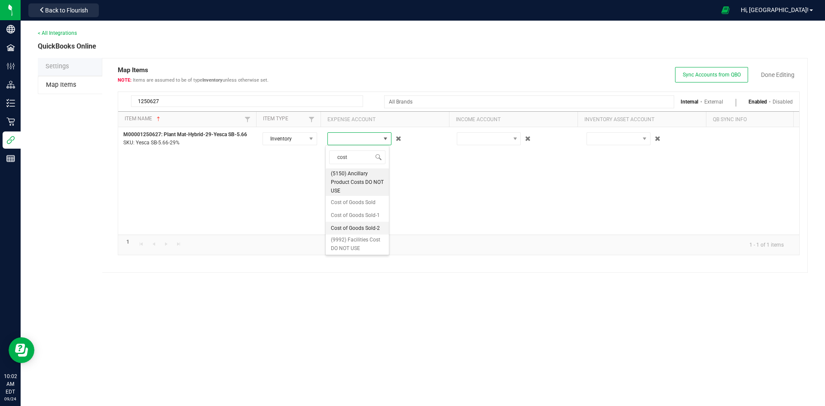
click at [355, 233] on span "Cost of Goods Sold-2" at bounding box center [355, 228] width 49 height 9
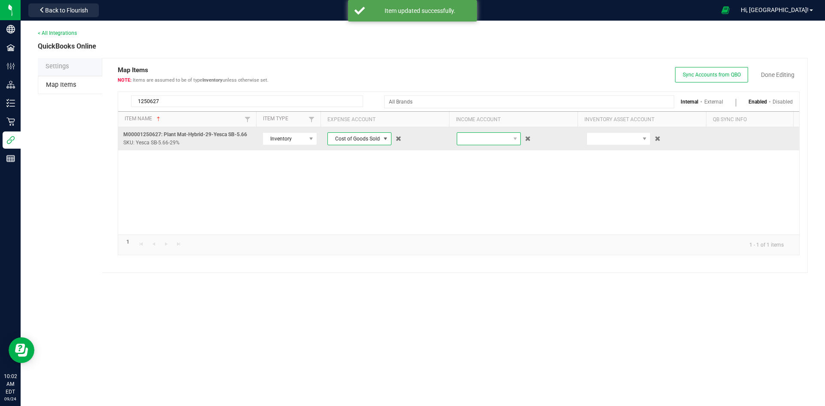
click at [484, 138] on span at bounding box center [483, 139] width 52 height 12
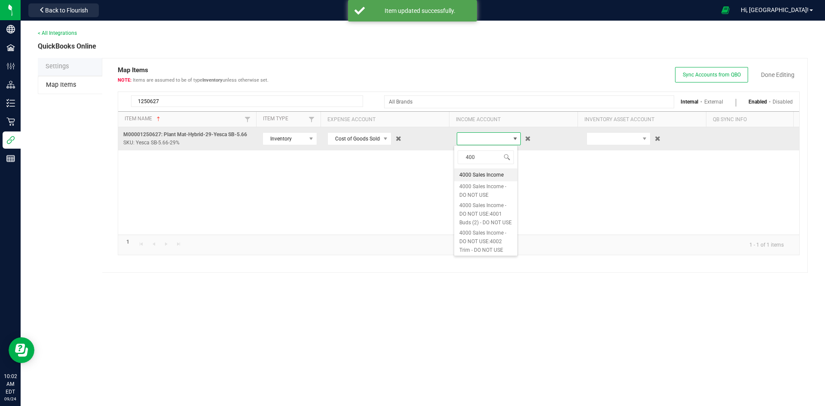
type input "4001"
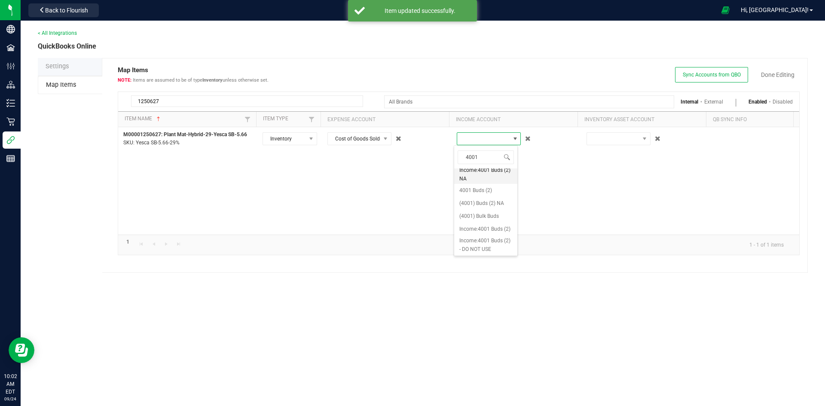
scroll to position [156, 0]
click at [481, 186] on span "4001 Buds (2)" at bounding box center [476, 190] width 33 height 9
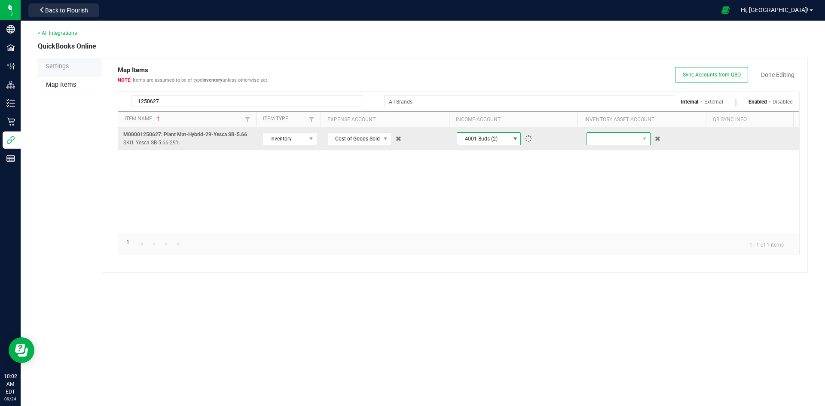
click at [615, 139] on span at bounding box center [613, 139] width 52 height 12
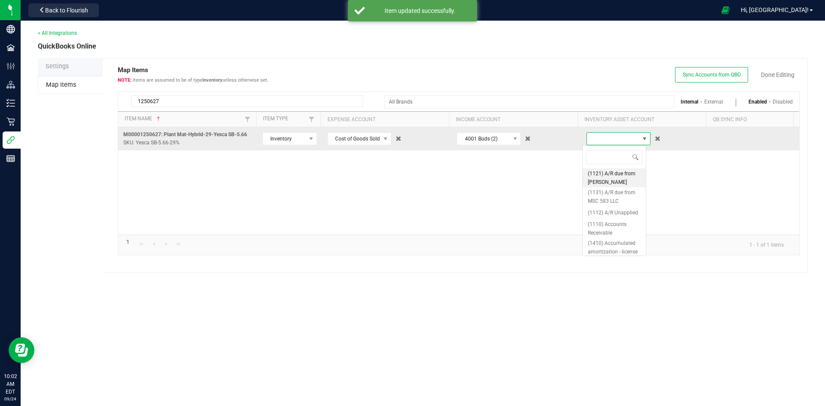
scroll to position [13, 64]
type input "inv"
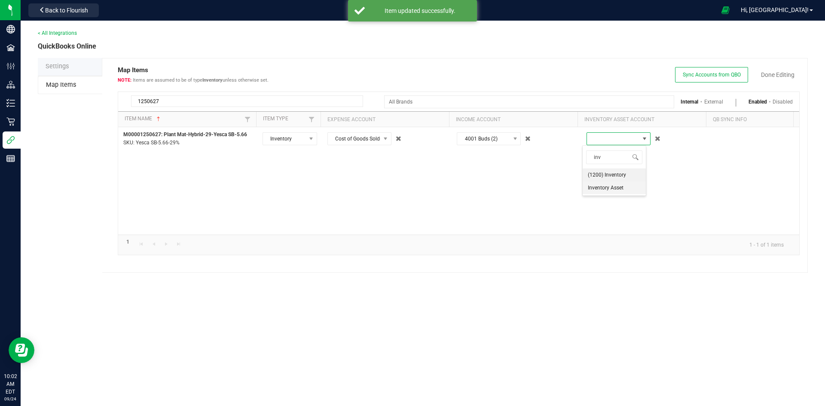
click at [614, 188] on span "Inventory Asset" at bounding box center [606, 188] width 36 height 9
click at [770, 71] on link "Done Editing" at bounding box center [778, 75] width 34 height 9
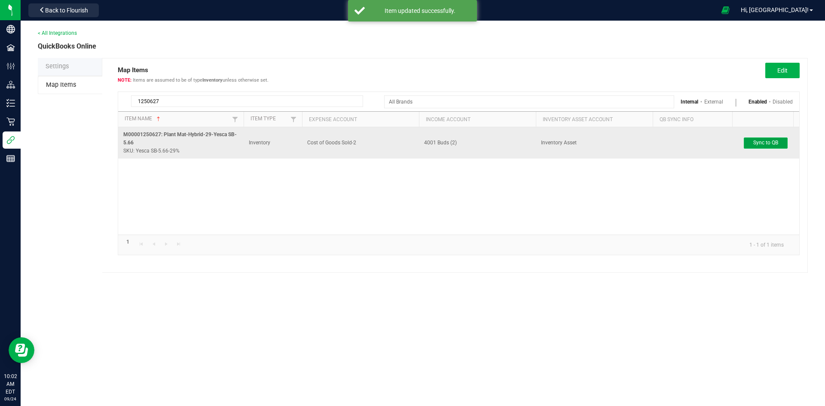
click at [769, 140] on span "Sync to QB" at bounding box center [766, 143] width 25 height 6
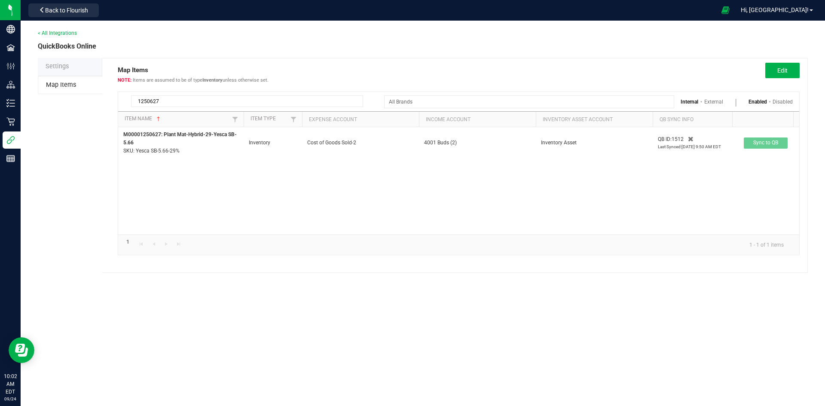
click at [189, 107] on div "1250627 Internal External Enabled Disabled" at bounding box center [458, 101] width 681 height 19
click at [187, 104] on input "1250627" at bounding box center [247, 101] width 232 height 12
type input "1250732"
click at [781, 68] on span "Edit" at bounding box center [783, 70] width 10 height 7
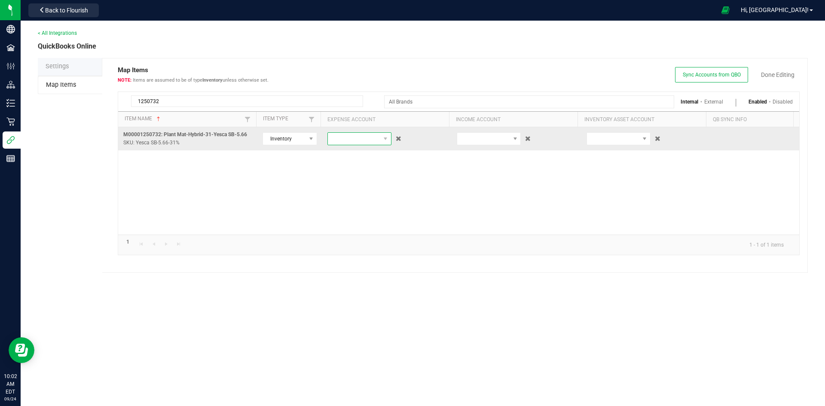
click at [360, 140] on span at bounding box center [354, 139] width 52 height 12
type input "cost"
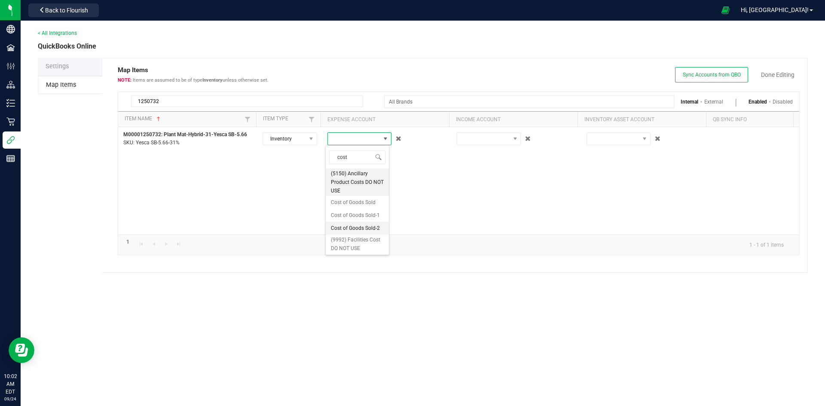
click at [348, 233] on span "Cost of Goods Sold-2" at bounding box center [355, 228] width 49 height 9
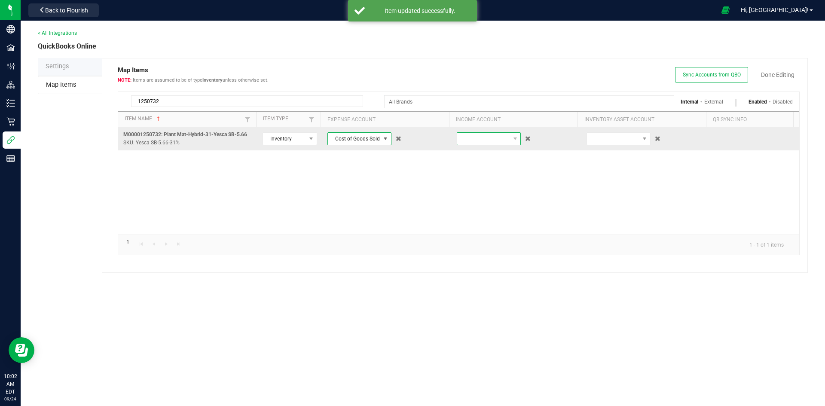
click at [492, 143] on span at bounding box center [483, 139] width 52 height 12
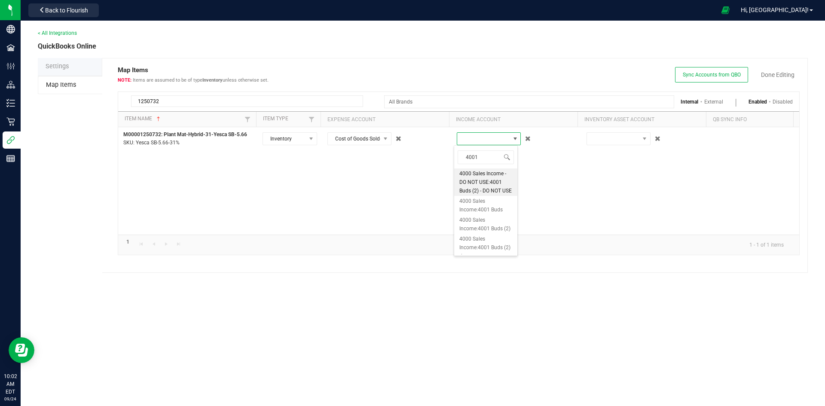
type input "4001 b"
click at [492, 212] on span "4001 Buds (2)" at bounding box center [476, 216] width 33 height 9
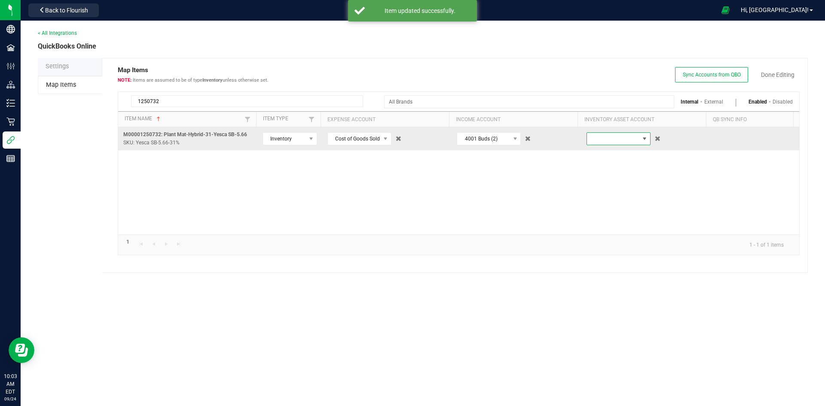
click at [617, 136] on span at bounding box center [613, 139] width 52 height 12
type input "inv"
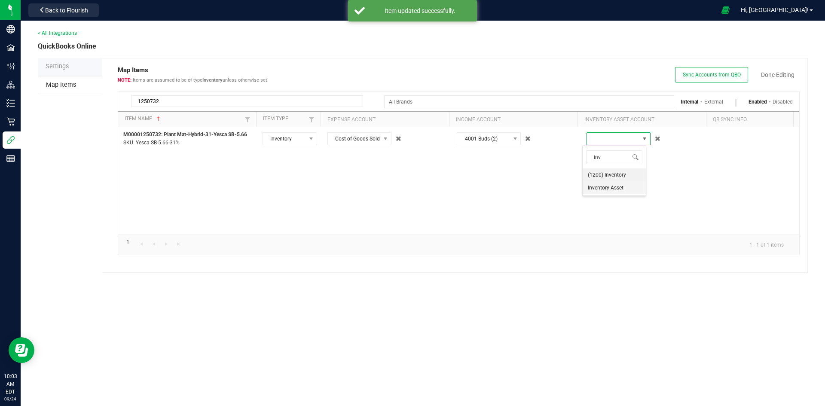
click at [624, 188] on li "Inventory Asset" at bounding box center [614, 187] width 63 height 13
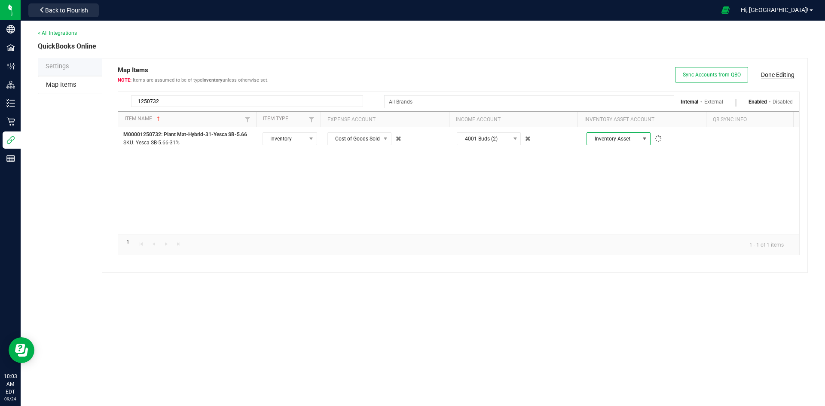
click at [767, 75] on link "Done Editing" at bounding box center [778, 75] width 34 height 9
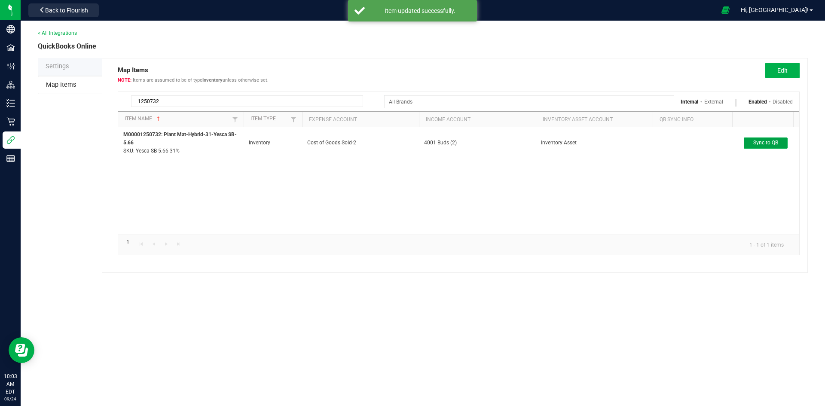
click at [771, 143] on span "Sync to QB" at bounding box center [766, 143] width 25 height 6
click at [201, 100] on input "1250732" at bounding box center [247, 101] width 232 height 12
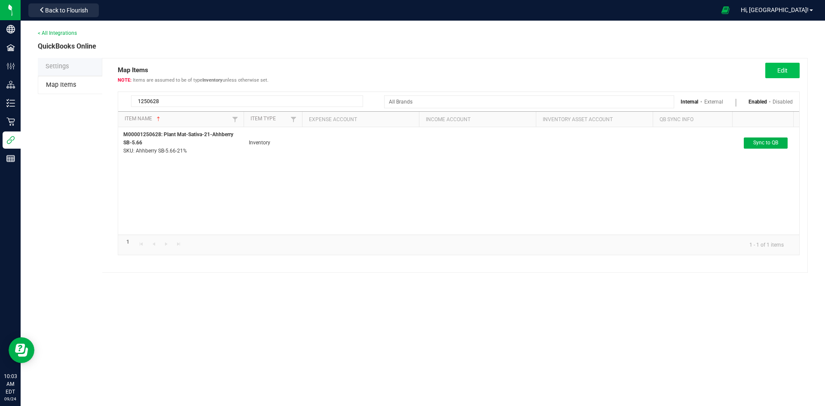
type input "1250628"
click at [782, 71] on span "Edit" at bounding box center [783, 70] width 10 height 7
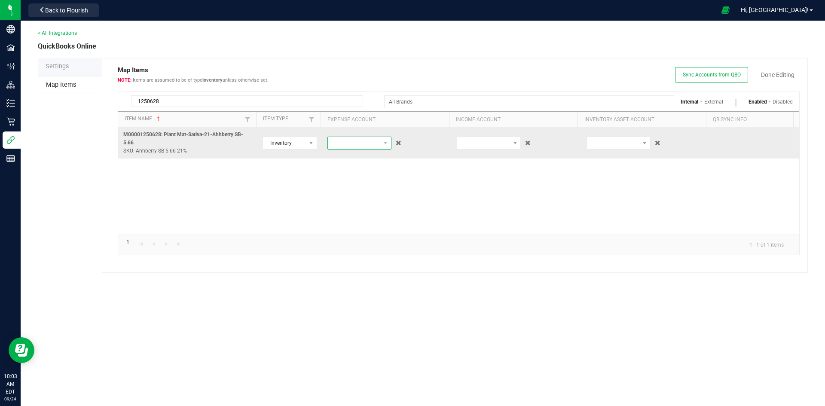
click at [370, 141] on span at bounding box center [354, 143] width 52 height 12
type input "cost"
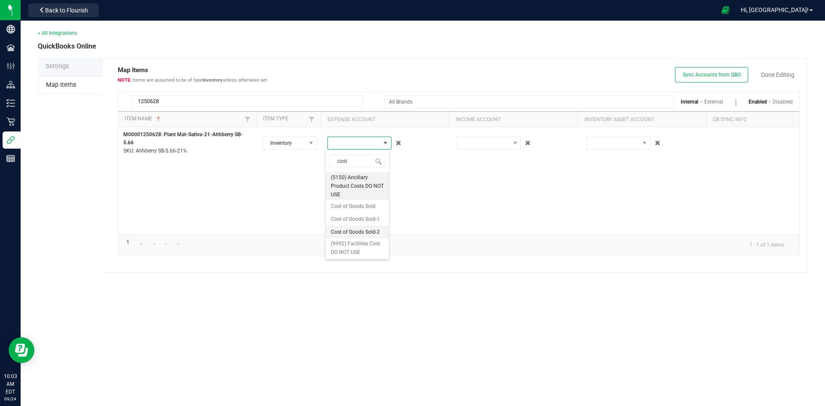
click at [358, 235] on span "Cost of Goods Sold-2" at bounding box center [355, 232] width 49 height 9
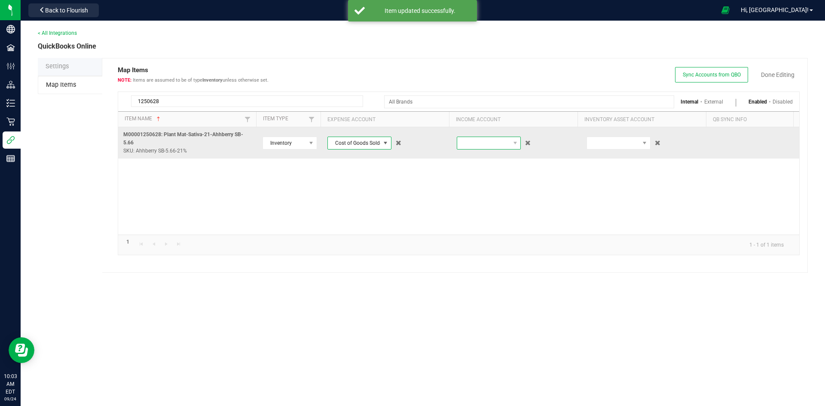
click at [500, 144] on span at bounding box center [483, 143] width 52 height 12
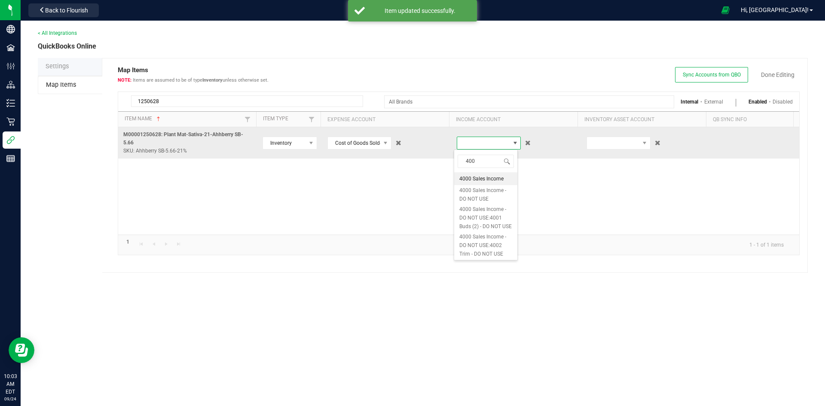
type input "4001"
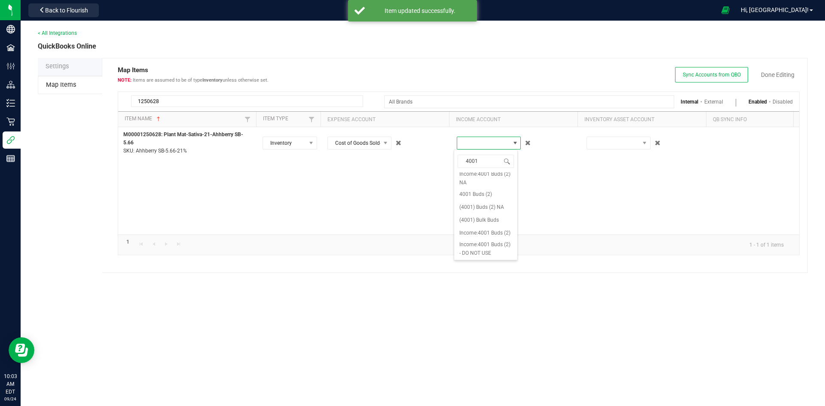
scroll to position [156, 0]
click at [485, 190] on span "4001 Buds (2)" at bounding box center [476, 194] width 33 height 9
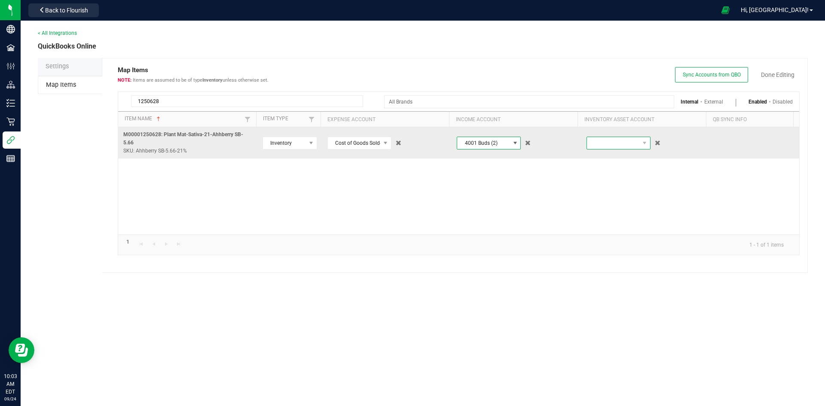
click at [623, 145] on span at bounding box center [613, 143] width 52 height 12
type input "inv"
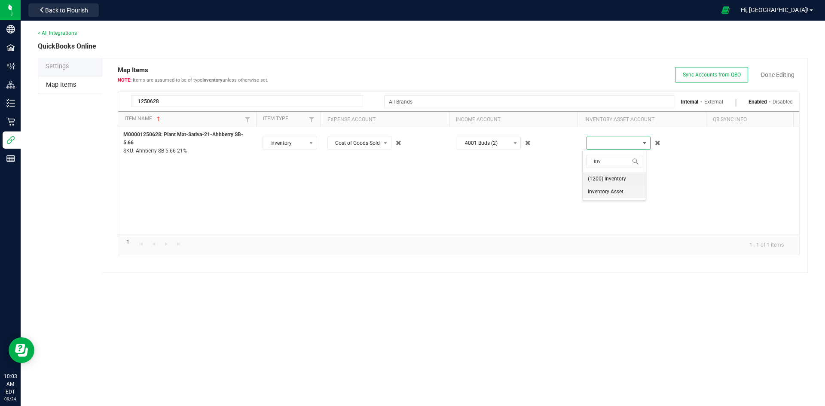
click at [605, 193] on span "Inventory Asset" at bounding box center [606, 191] width 36 height 9
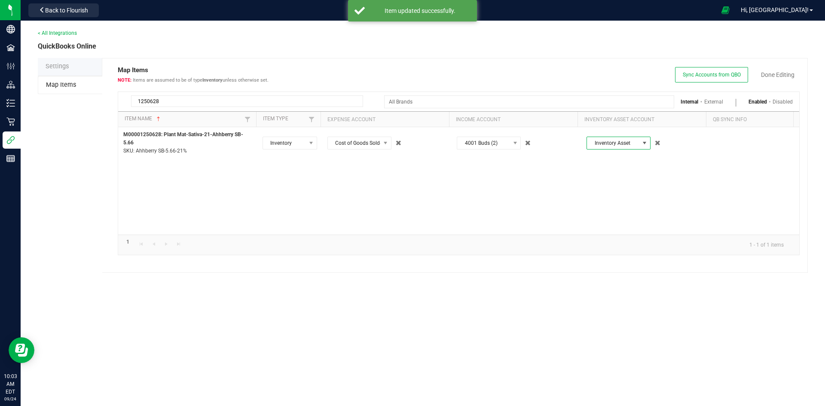
drag, startPoint x: 772, startPoint y: 77, endPoint x: 773, endPoint y: 92, distance: 15.9
click at [772, 76] on link "Done Editing" at bounding box center [778, 75] width 34 height 9
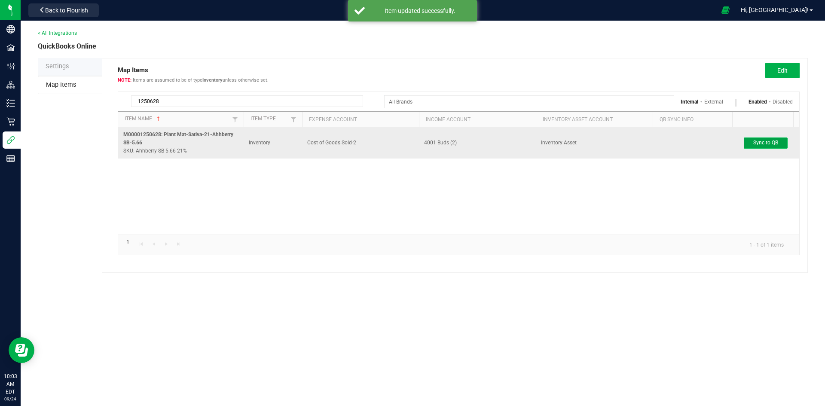
click at [761, 142] on span "Sync to QB" at bounding box center [766, 143] width 25 height 6
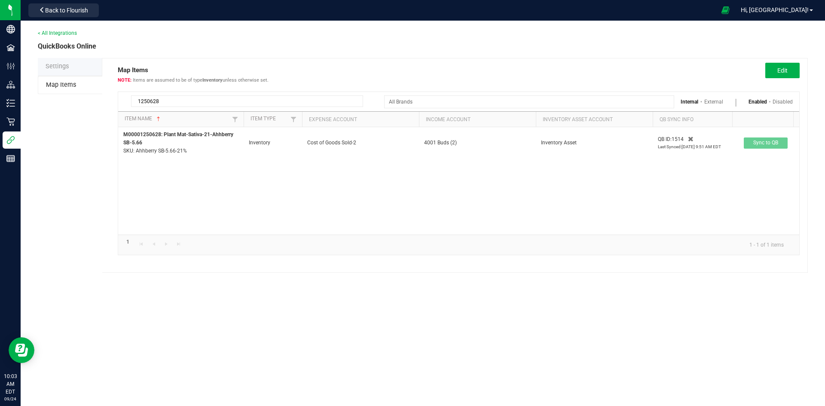
drag, startPoint x: 189, startPoint y: 98, endPoint x: 199, endPoint y: 99, distance: 9.9
click at [190, 98] on input "1250628" at bounding box center [247, 101] width 232 height 12
type input "1250734"
click at [788, 74] on button "Edit" at bounding box center [783, 70] width 34 height 15
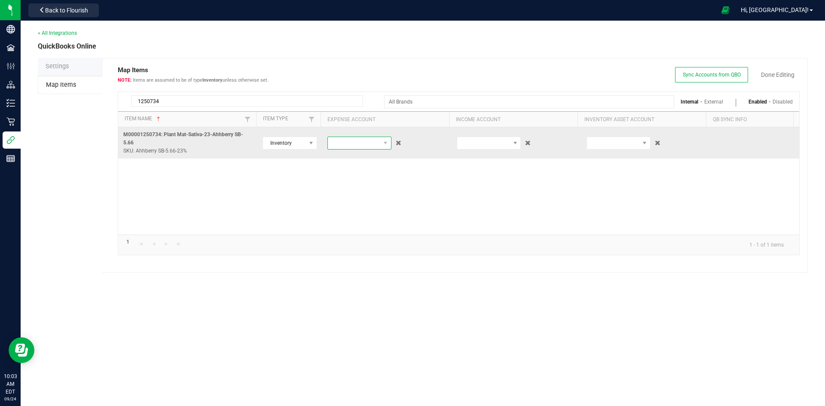
click at [352, 144] on span at bounding box center [354, 143] width 52 height 12
type input "cost"
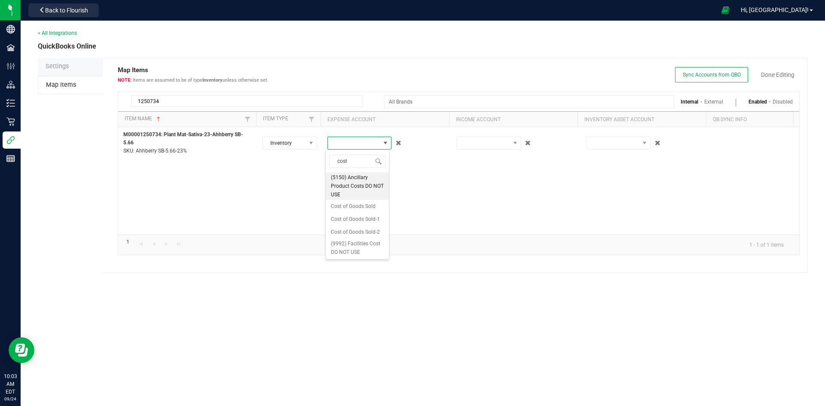
drag, startPoint x: 367, startPoint y: 233, endPoint x: 377, endPoint y: 221, distance: 16.1
click at [367, 232] on span "Cost of Goods Sold-2" at bounding box center [355, 232] width 49 height 9
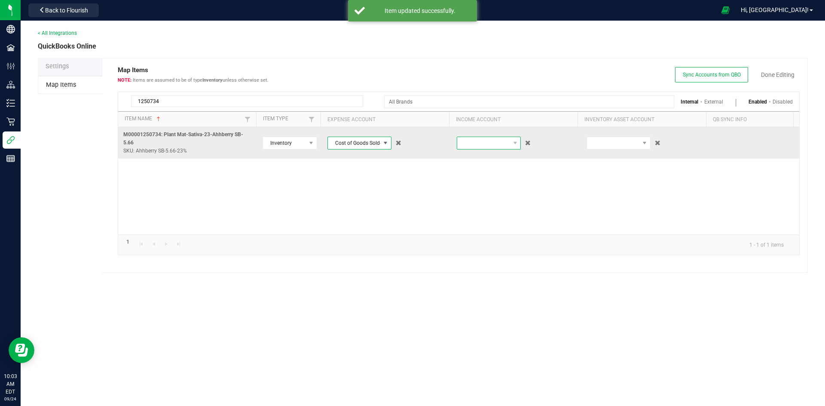
click at [474, 139] on span at bounding box center [483, 143] width 52 height 12
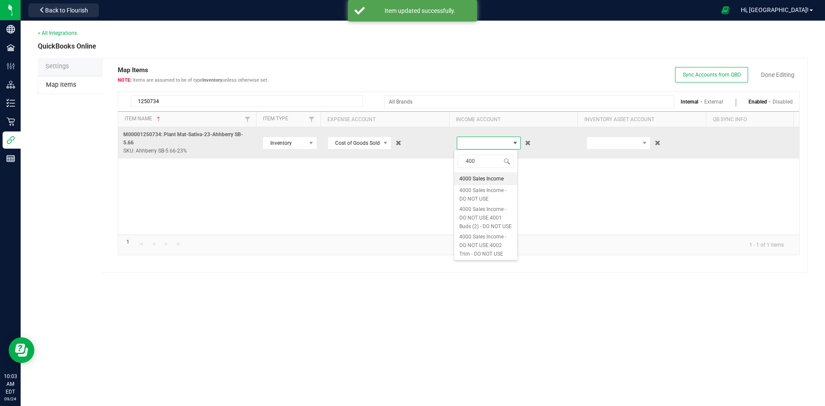
type input "4001"
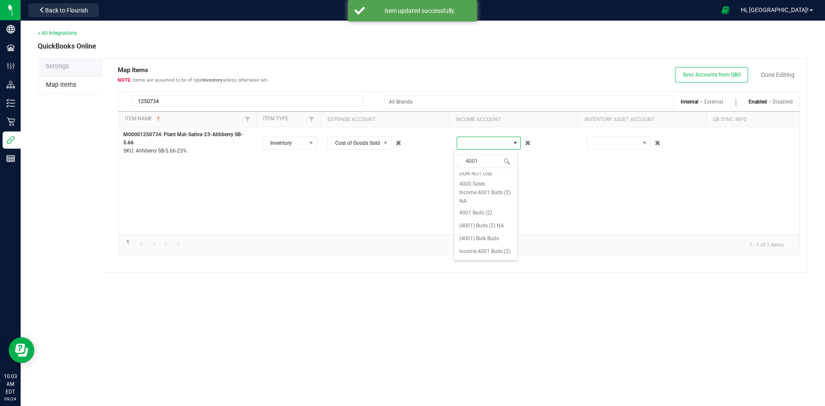
scroll to position [129, 0]
click at [487, 202] on span "4001 Buds (2)" at bounding box center [476, 197] width 33 height 9
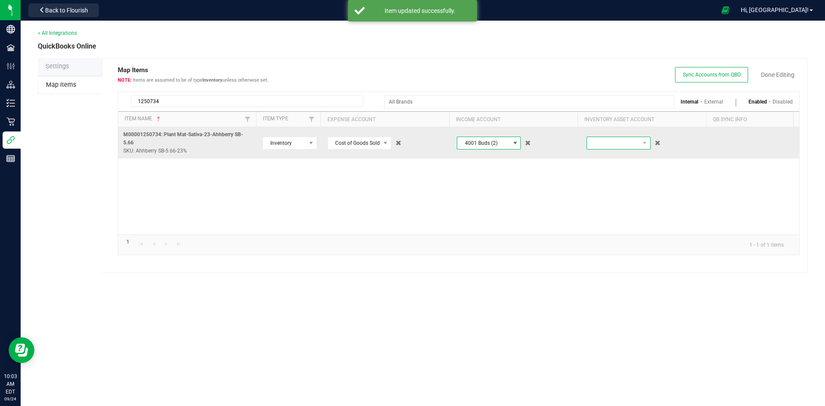
click at [609, 143] on span at bounding box center [613, 143] width 52 height 12
type input "inv"
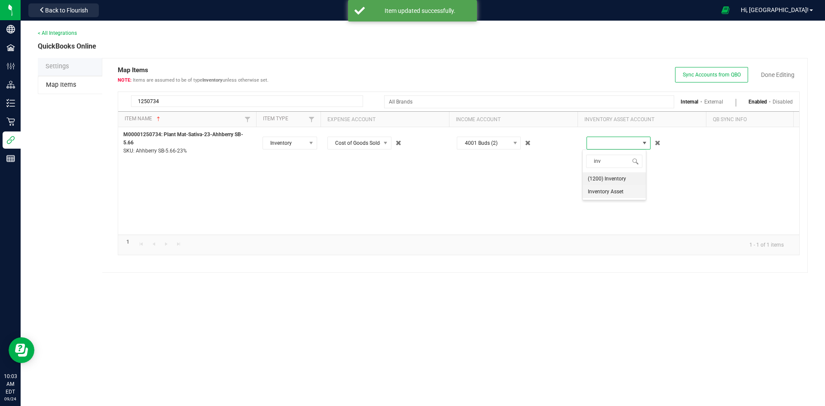
click at [616, 195] on span "Inventory Asset" at bounding box center [606, 191] width 36 height 9
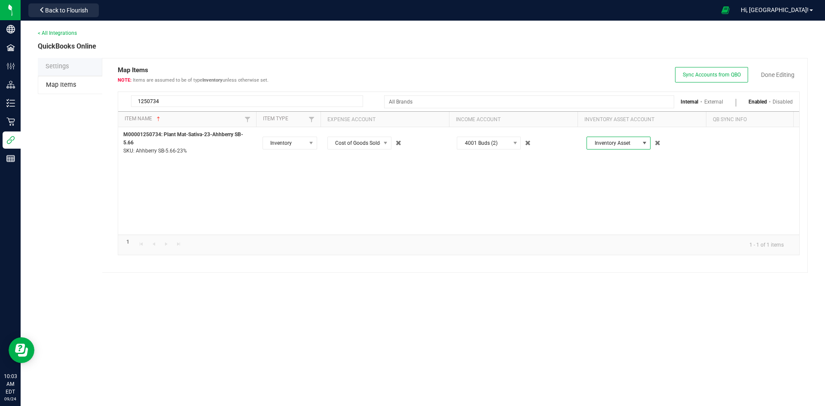
click at [780, 67] on span "Sync Accounts from QBO Done Editing" at bounding box center [737, 74] width 125 height 15
click at [780, 73] on link "Done Editing" at bounding box center [778, 75] width 34 height 9
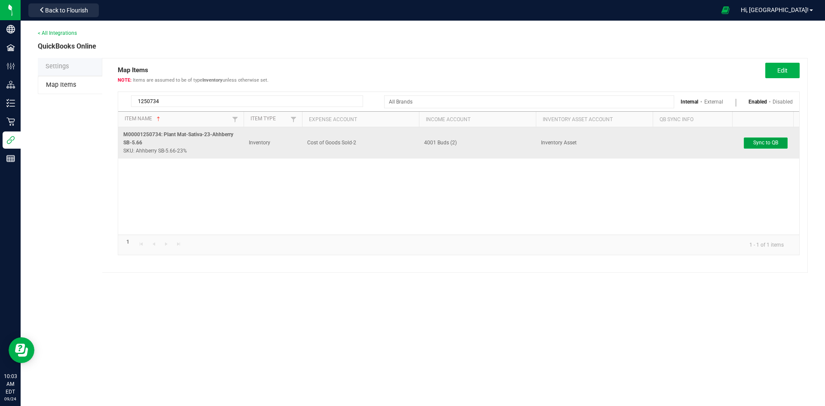
click at [763, 144] on span "Sync to QB" at bounding box center [766, 143] width 25 height 6
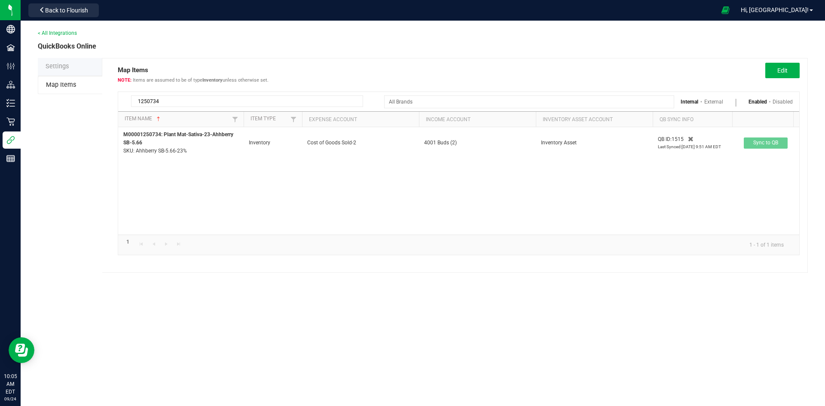
click at [202, 97] on input "1250734" at bounding box center [247, 101] width 232 height 12
type input "1250630"
click at [780, 70] on span "Edit" at bounding box center [783, 70] width 10 height 7
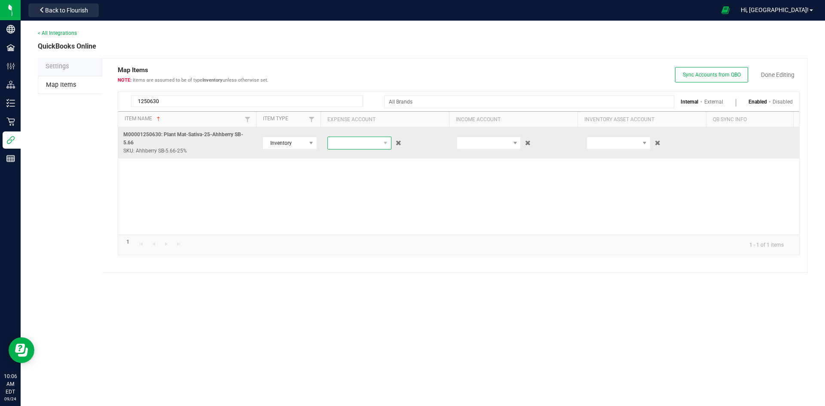
click at [353, 141] on span at bounding box center [354, 143] width 52 height 12
type input "cost"
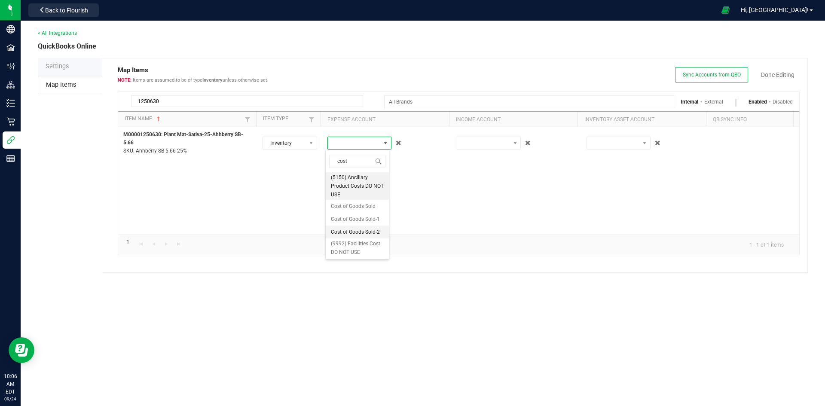
click at [345, 236] on span "Cost of Goods Sold-2" at bounding box center [355, 232] width 49 height 9
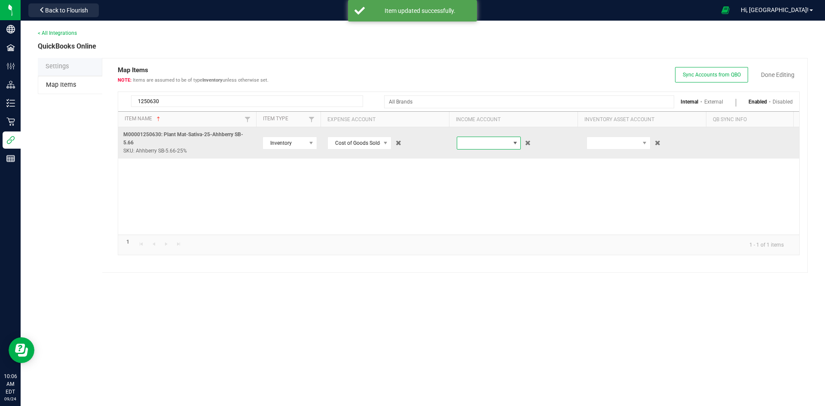
click at [472, 148] on span at bounding box center [483, 143] width 52 height 12
type input "4001"
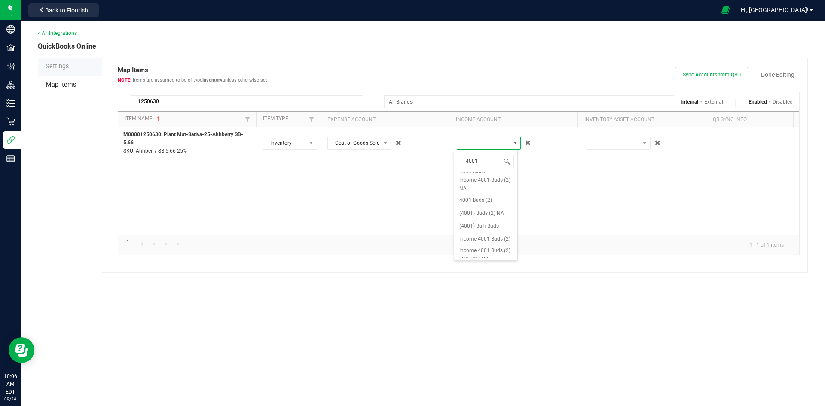
scroll to position [129, 0]
click at [485, 202] on span "4001 Buds (2)" at bounding box center [476, 197] width 33 height 9
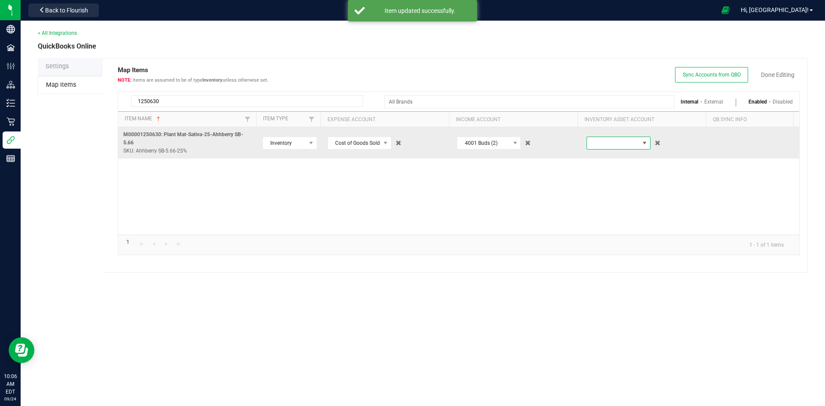
click at [605, 144] on span at bounding box center [613, 143] width 52 height 12
type input "inv"
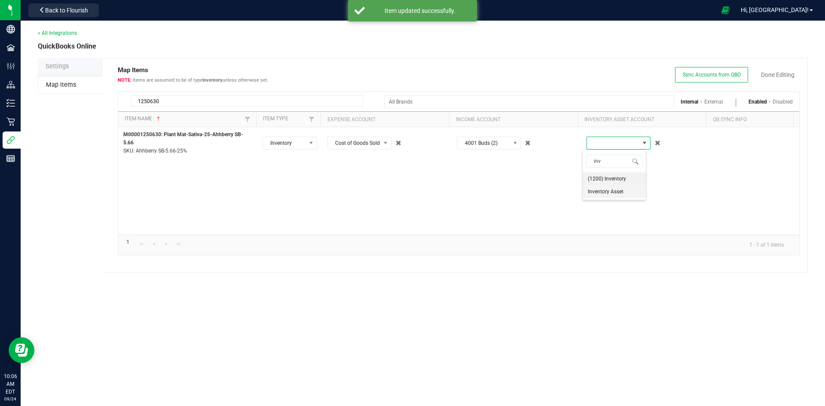
click at [608, 195] on span "Inventory Asset" at bounding box center [606, 191] width 36 height 9
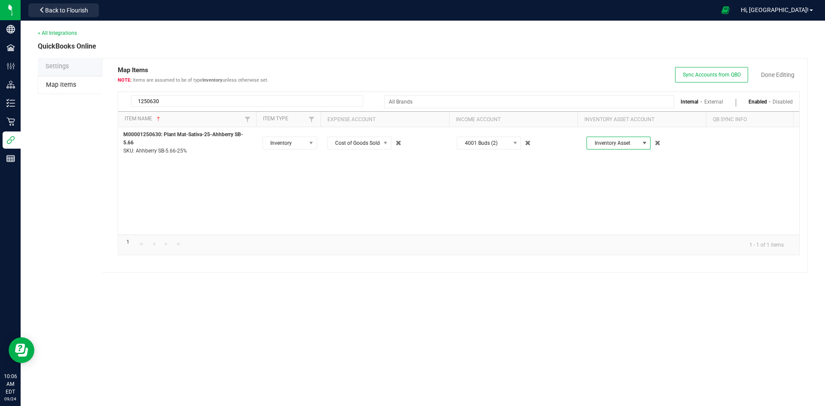
click at [770, 70] on span "Sync Accounts from QBO Done Editing" at bounding box center [737, 74] width 125 height 15
click at [779, 68] on span "Sync Accounts from QBO Done Editing" at bounding box center [737, 74] width 125 height 15
click at [778, 74] on link "Done Editing" at bounding box center [778, 75] width 34 height 9
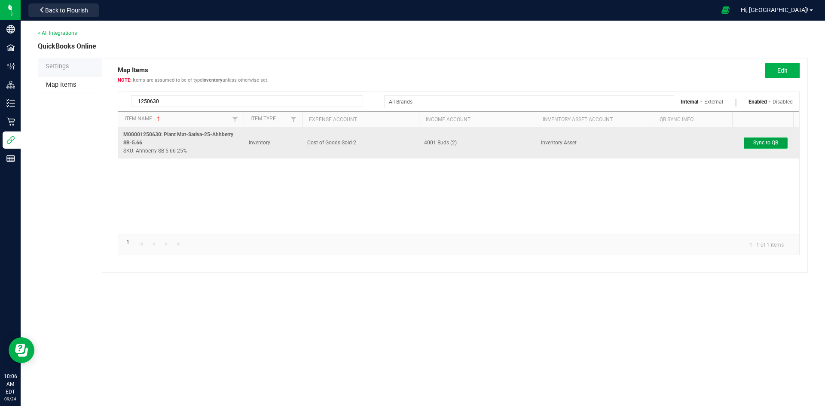
click at [760, 138] on button "Sync to QB" at bounding box center [766, 143] width 44 height 11
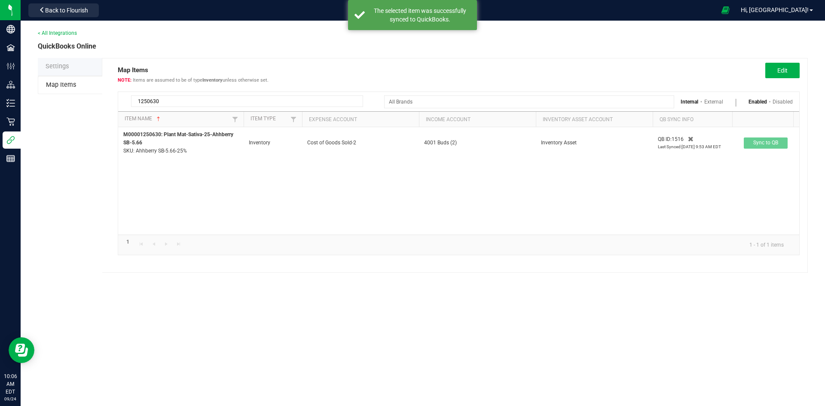
click at [222, 100] on input "1250630" at bounding box center [247, 101] width 232 height 12
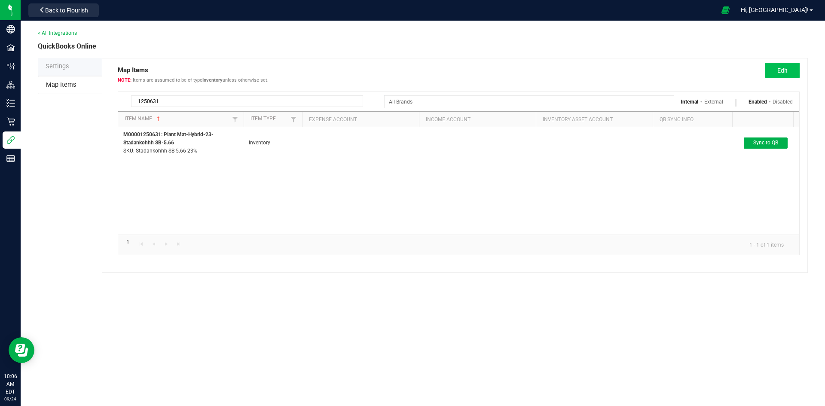
type input "1250631"
click at [772, 67] on button "Edit" at bounding box center [783, 70] width 34 height 15
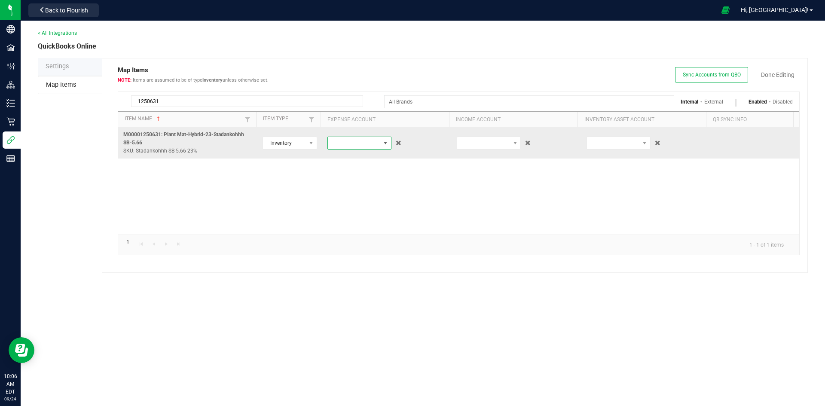
click at [350, 140] on span at bounding box center [354, 143] width 52 height 12
type input "cost"
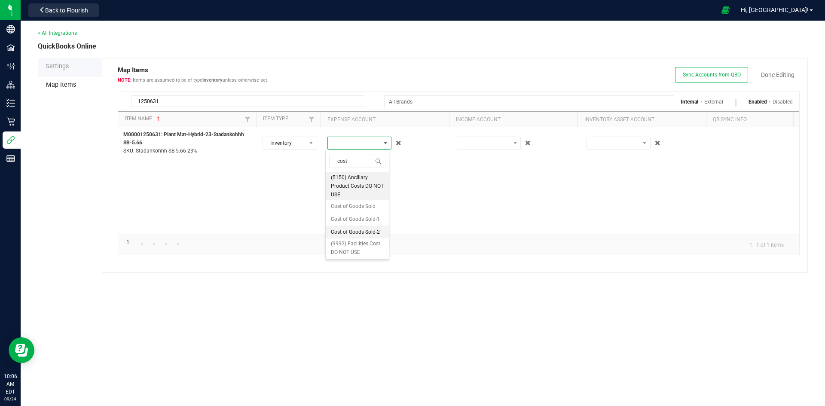
click at [361, 236] on span "Cost of Goods Sold-2" at bounding box center [355, 232] width 49 height 9
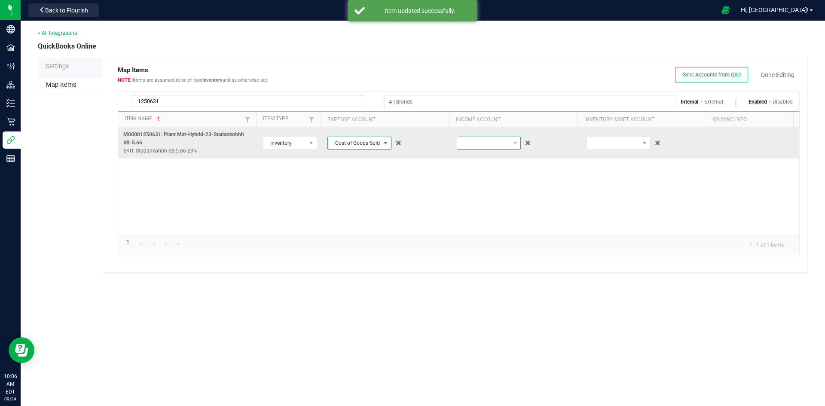
click at [484, 143] on span at bounding box center [483, 143] width 52 height 12
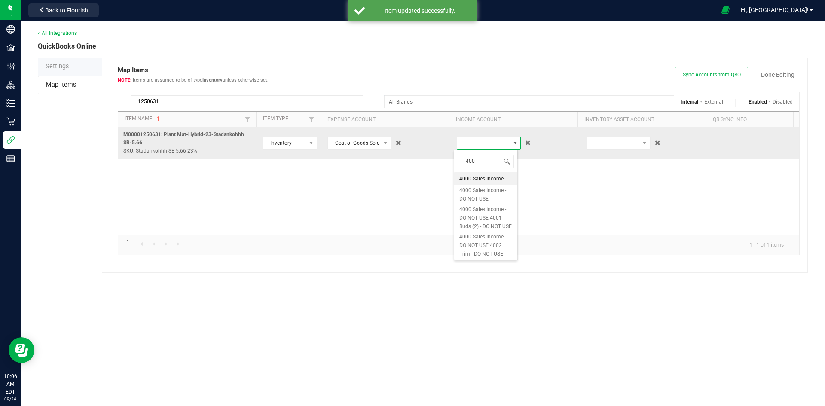
type input "4001"
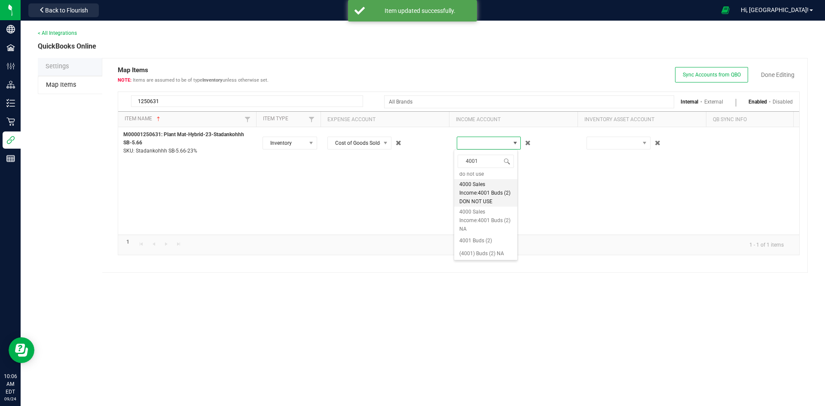
scroll to position [129, 0]
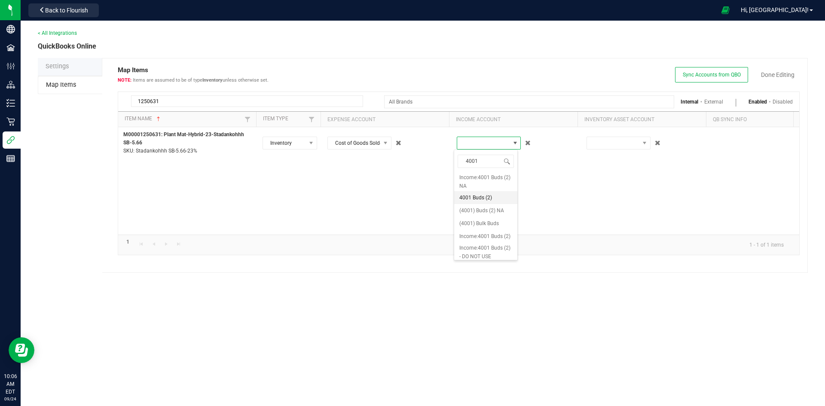
click at [489, 202] on span "4001 Buds (2)" at bounding box center [476, 197] width 33 height 9
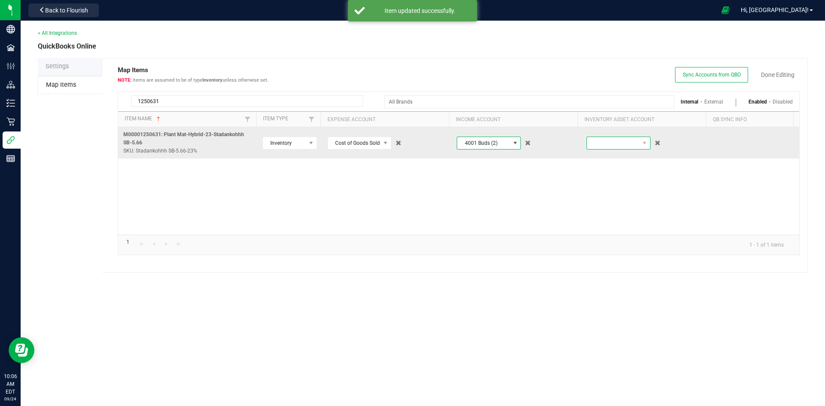
click at [604, 142] on span at bounding box center [613, 143] width 52 height 12
type input "inv"
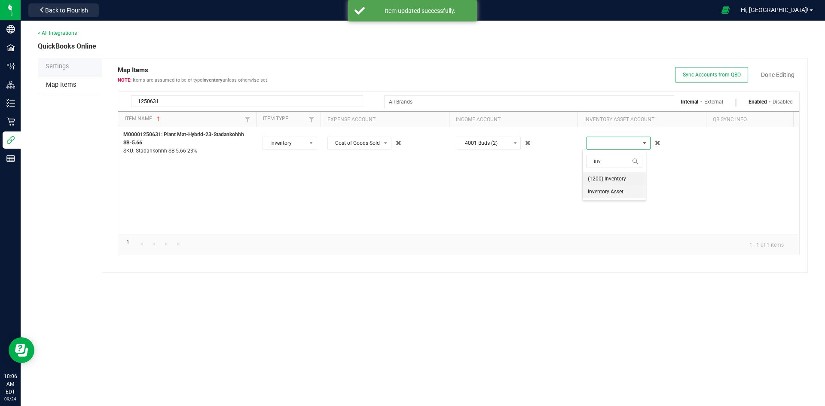
click at [606, 193] on span "Inventory Asset" at bounding box center [606, 191] width 36 height 9
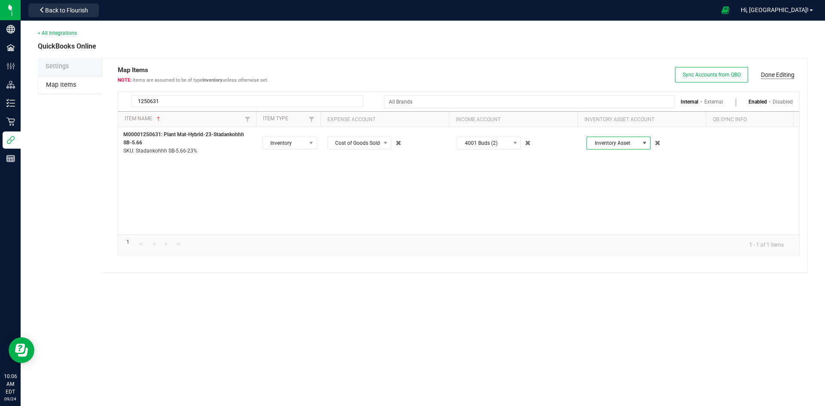
click at [788, 75] on link "Done Editing" at bounding box center [778, 75] width 34 height 9
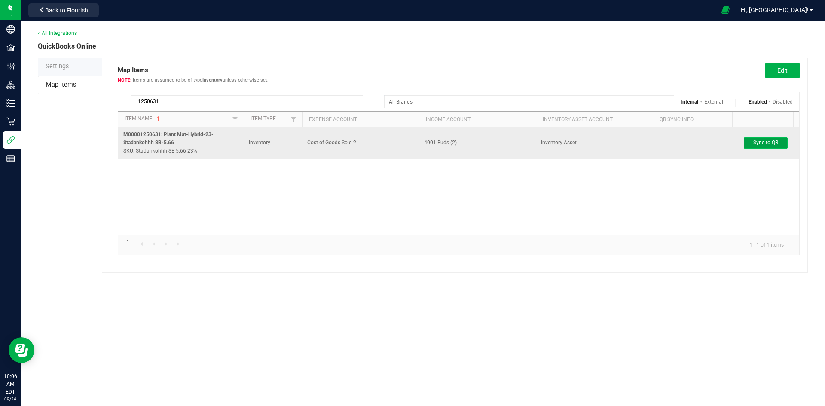
click at [767, 147] on button "Sync to QB" at bounding box center [766, 143] width 44 height 11
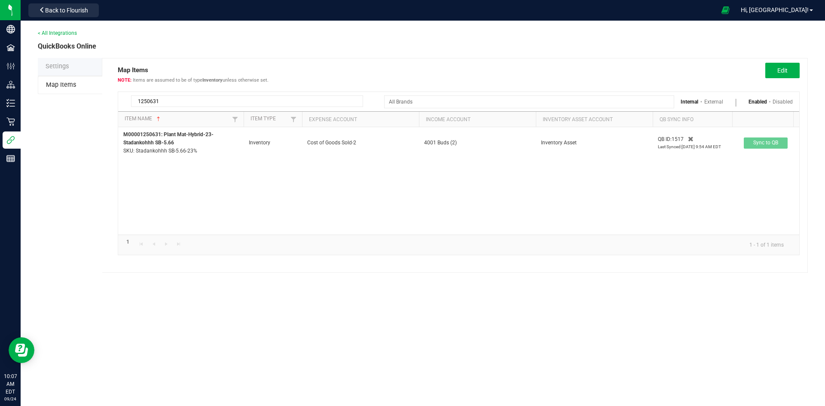
click at [177, 104] on input "1250631" at bounding box center [247, 101] width 232 height 12
type input "1250737"
click at [784, 76] on button "Edit" at bounding box center [783, 70] width 34 height 15
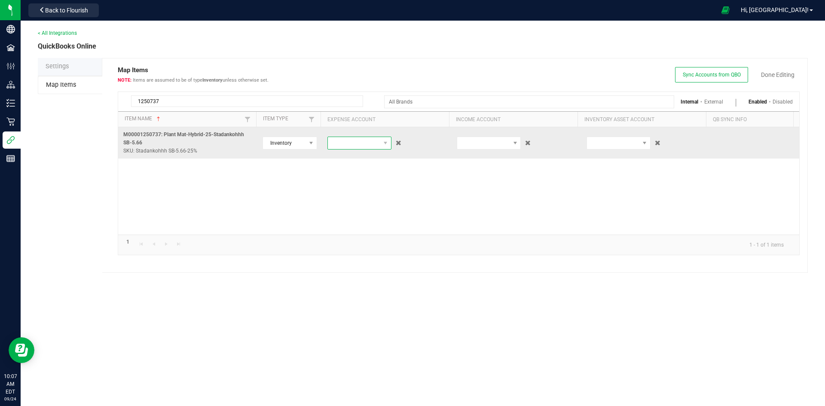
click at [358, 144] on span at bounding box center [354, 143] width 52 height 12
type input "cost"
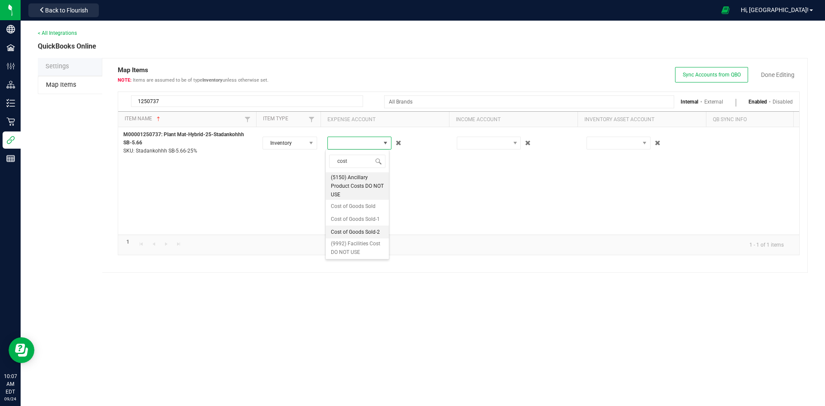
click at [347, 236] on span "Cost of Goods Sold-2" at bounding box center [355, 232] width 49 height 9
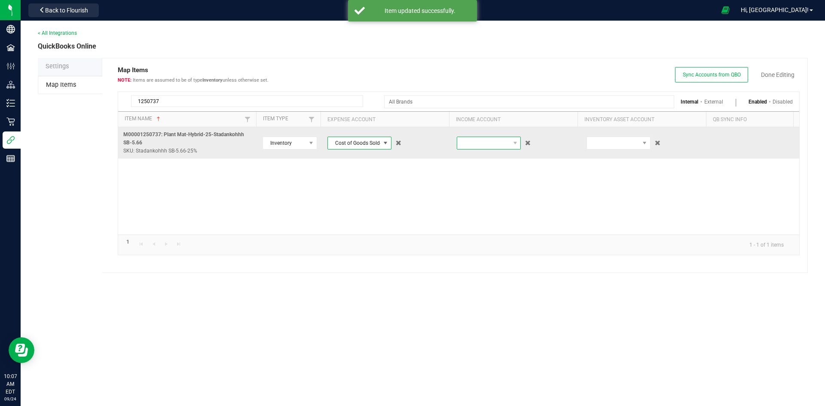
click at [483, 144] on span at bounding box center [483, 143] width 52 height 12
type input "i"
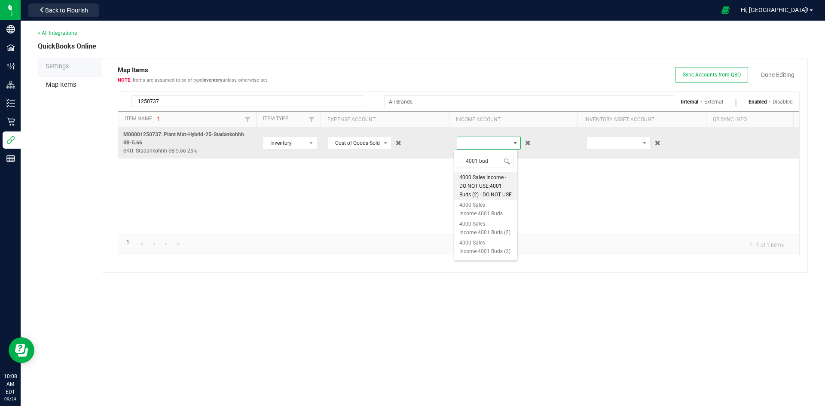
type input "4001 buds"
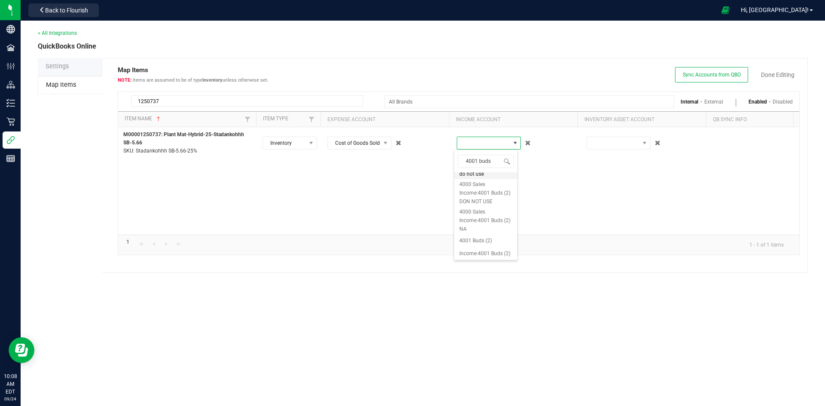
scroll to position [129, 0]
click at [489, 217] on span "4001 Buds (2)" at bounding box center [476, 220] width 33 height 9
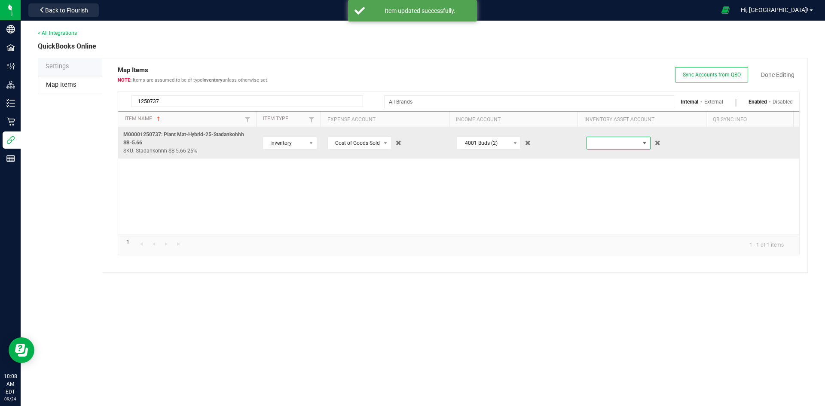
click at [616, 141] on span at bounding box center [613, 143] width 52 height 12
type input "inv"
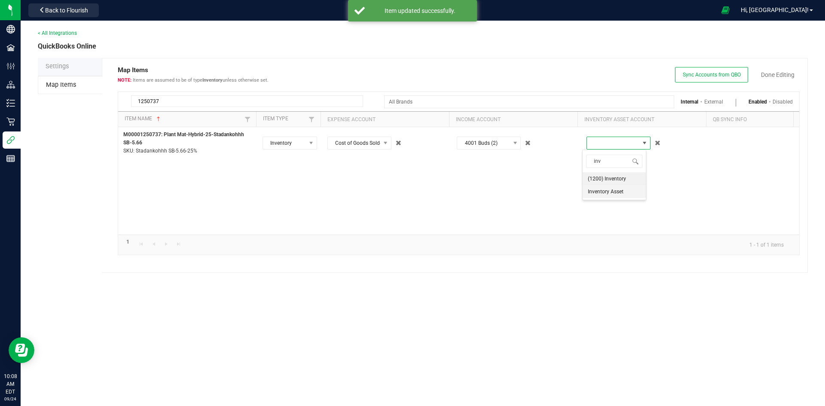
click at [616, 193] on span "Inventory Asset" at bounding box center [606, 191] width 36 height 9
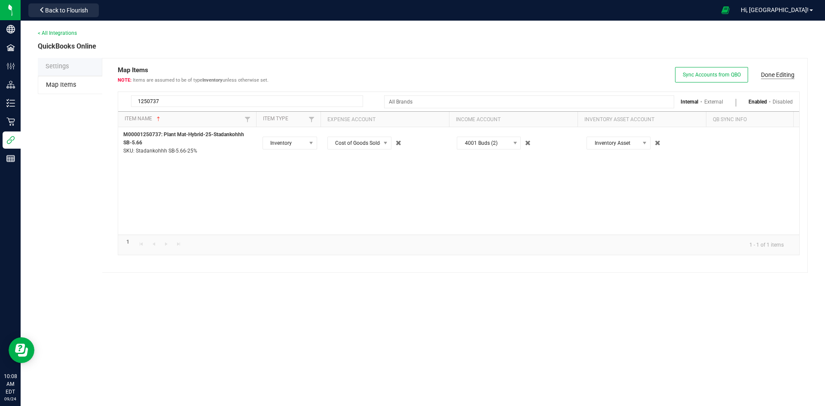
click at [773, 77] on link "Done Editing" at bounding box center [778, 75] width 34 height 9
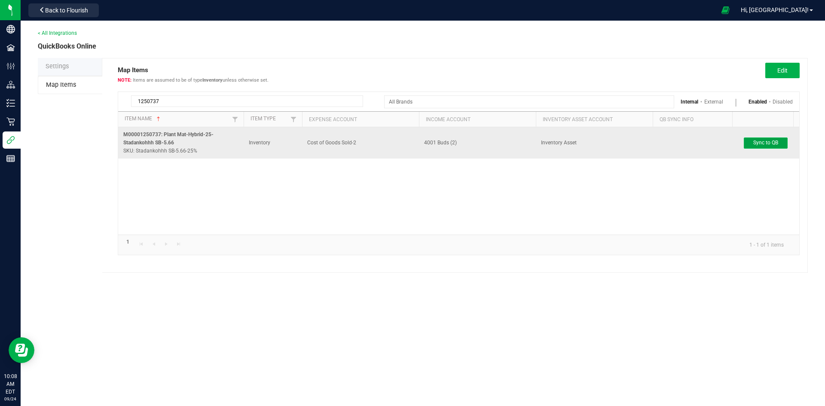
click at [764, 141] on span "Sync to QB" at bounding box center [766, 143] width 25 height 6
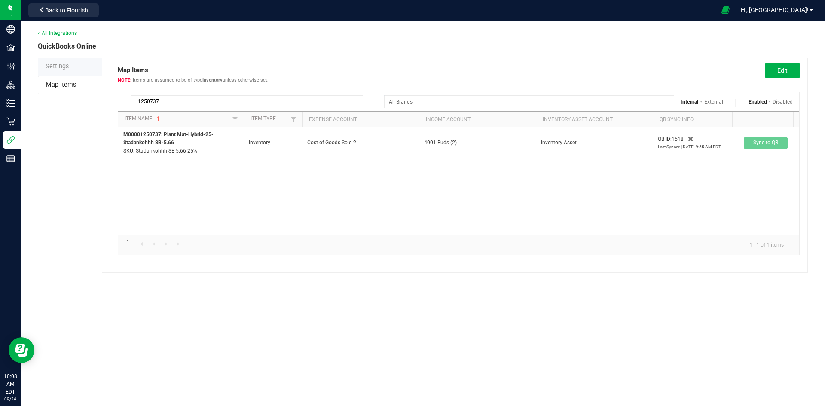
click at [171, 101] on input "1250737" at bounding box center [247, 101] width 232 height 12
type input "1250739"
click at [785, 67] on span "Edit" at bounding box center [783, 70] width 10 height 7
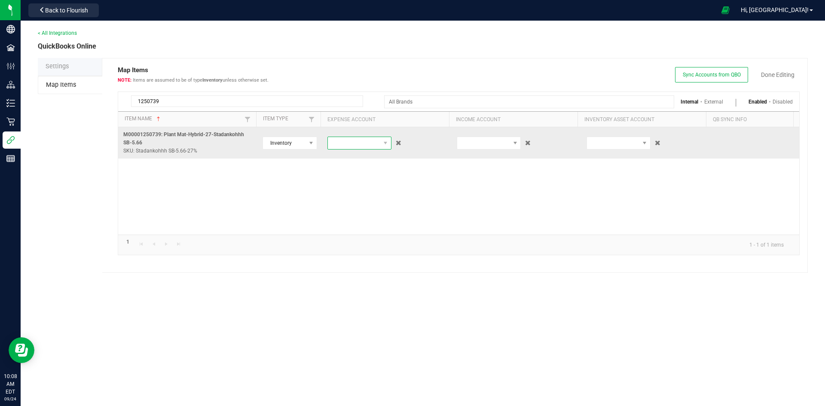
click at [353, 148] on span at bounding box center [354, 143] width 52 height 12
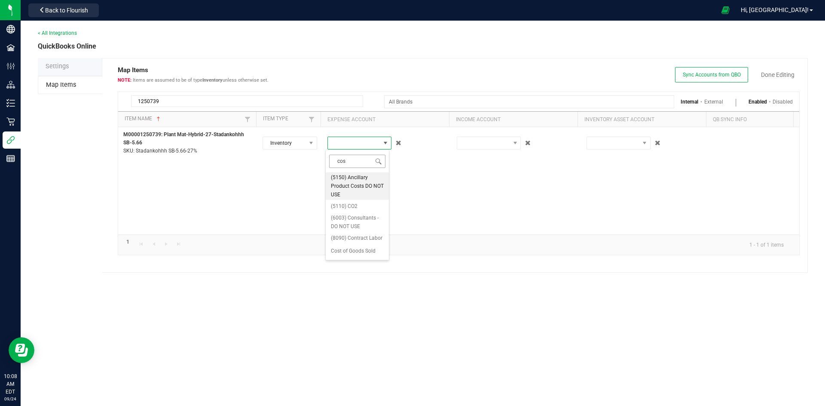
type input "cost"
click at [343, 236] on span "Cost of Goods Sold-2" at bounding box center [355, 232] width 49 height 9
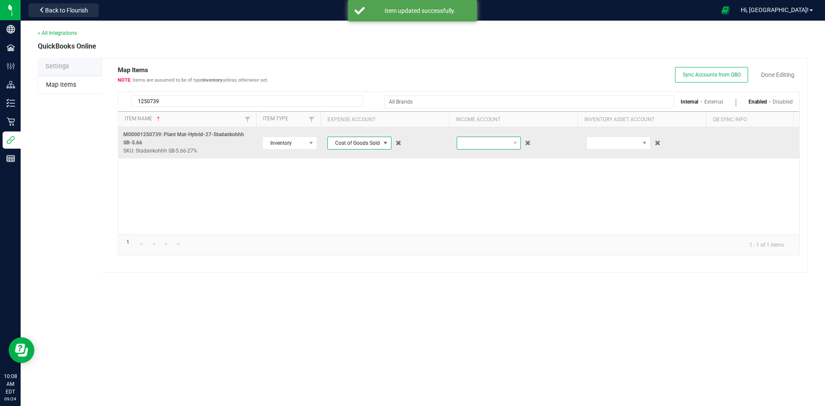
click at [472, 140] on span at bounding box center [483, 143] width 52 height 12
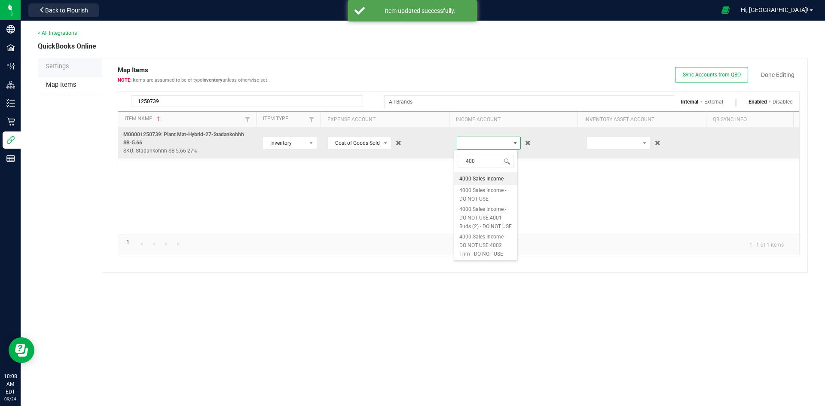
type input "4001"
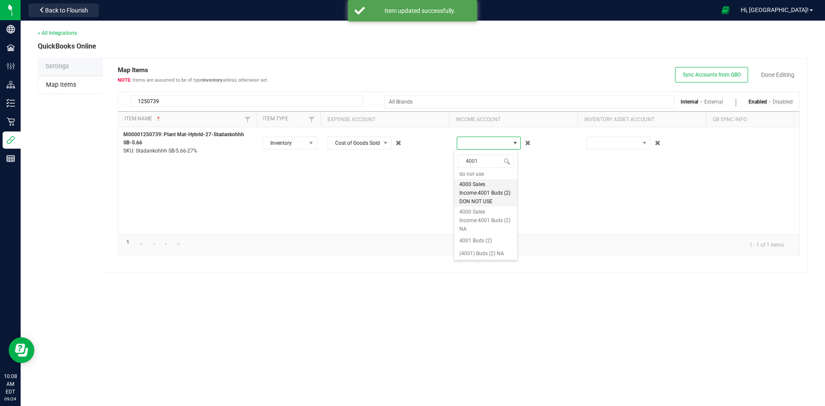
scroll to position [129, 0]
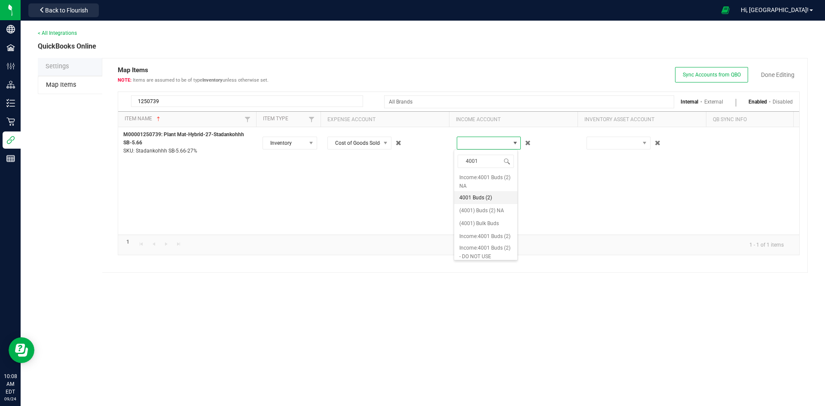
click at [483, 202] on span "4001 Buds (2)" at bounding box center [476, 197] width 33 height 9
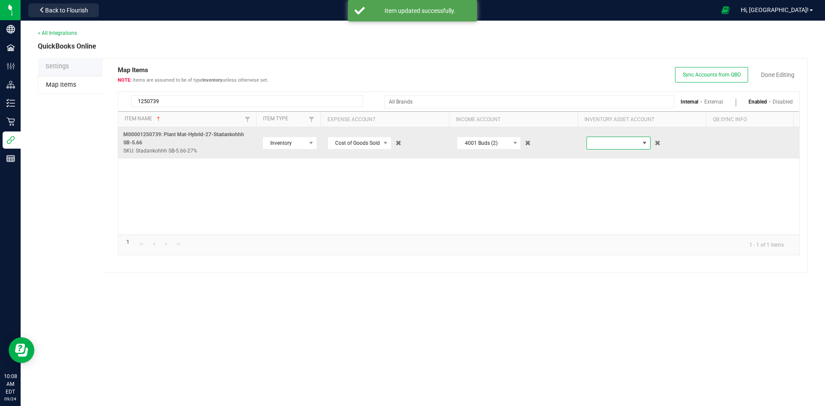
click at [617, 144] on span at bounding box center [613, 143] width 52 height 12
type input "inv"
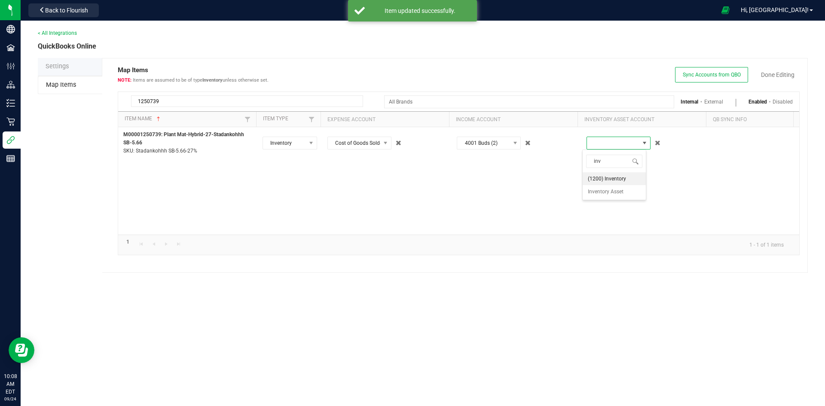
click at [604, 191] on span "Inventory Asset" at bounding box center [606, 191] width 36 height 9
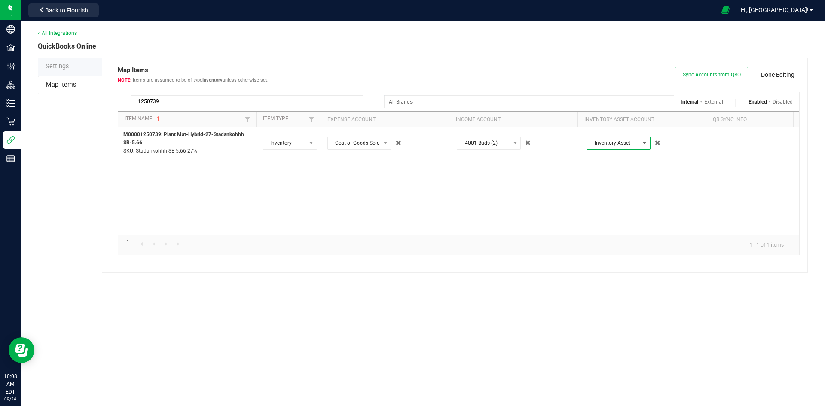
click at [771, 76] on link "Done Editing" at bounding box center [778, 75] width 34 height 9
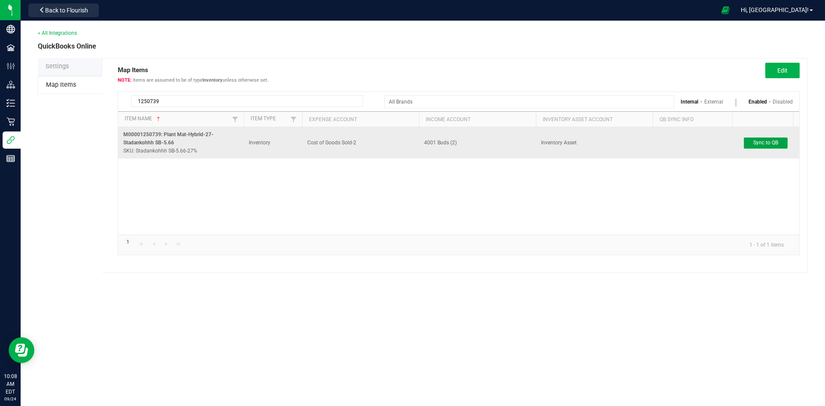
click at [777, 143] on span "Sync to QB" at bounding box center [766, 143] width 25 height 6
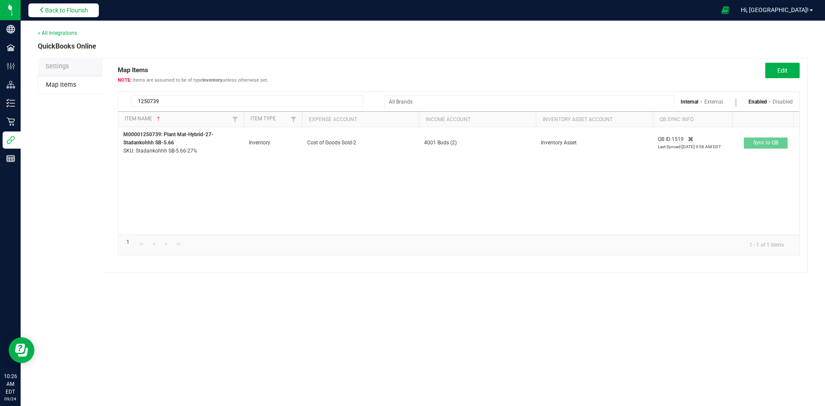
click at [75, 8] on span "Back to Flourish" at bounding box center [66, 10] width 43 height 7
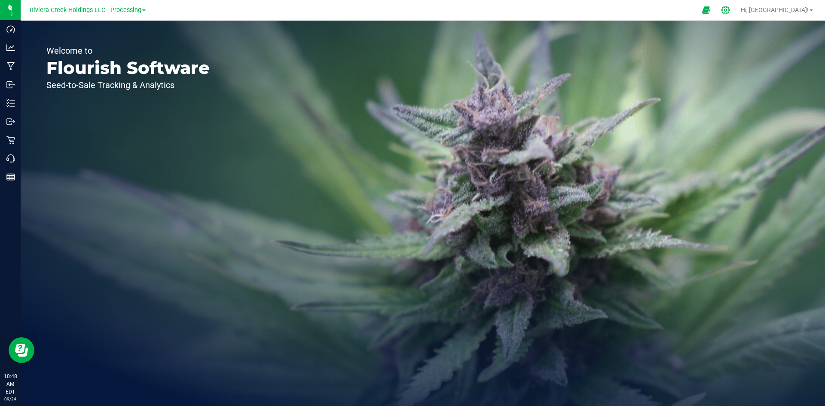
click at [730, 11] on icon at bounding box center [726, 10] width 8 height 8
click at [730, 14] on icon at bounding box center [725, 10] width 9 height 9
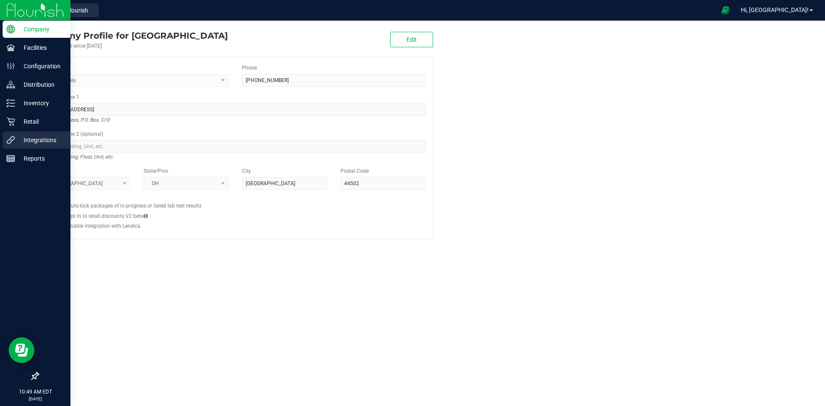
click at [51, 139] on p "Integrations" at bounding box center [41, 140] width 52 height 10
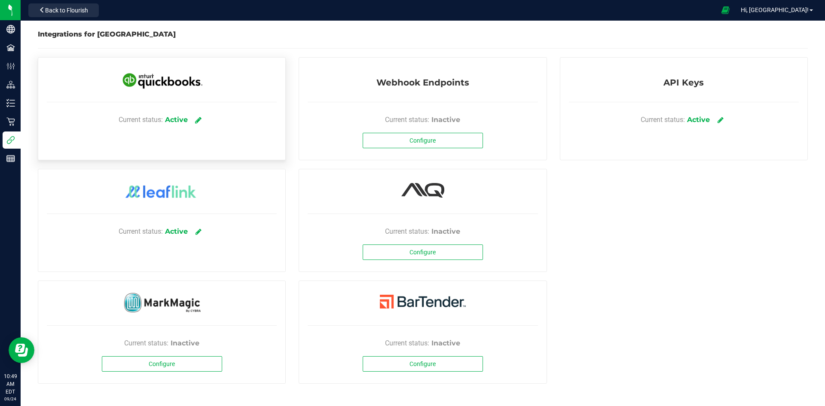
click at [200, 122] on icon at bounding box center [198, 120] width 6 height 8
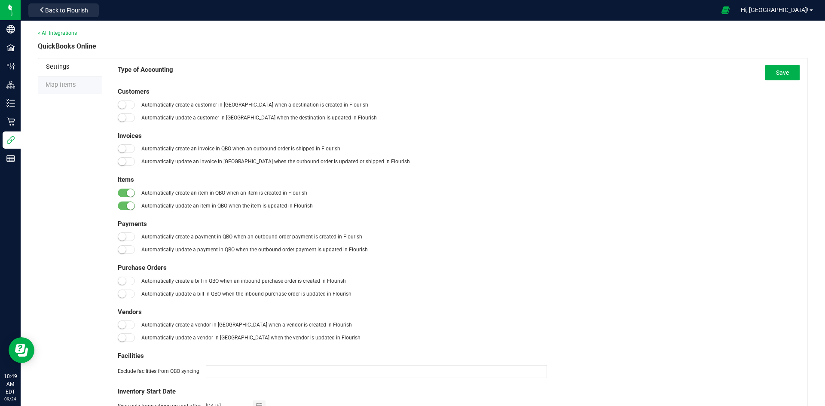
click at [77, 88] on li "Map Items" at bounding box center [70, 86] width 64 height 18
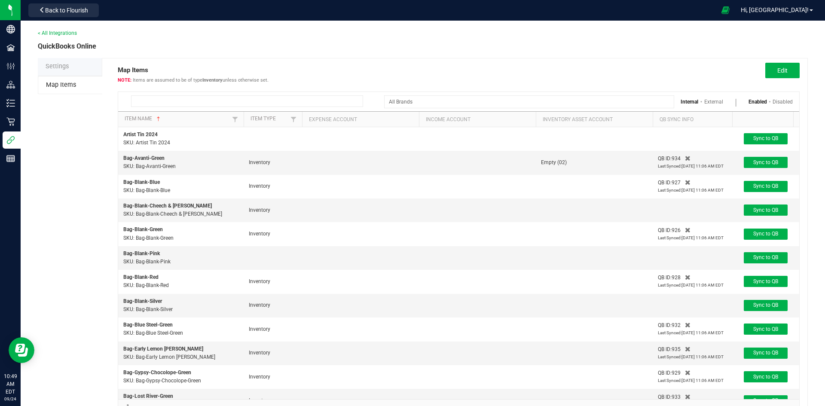
click at [221, 100] on input at bounding box center [247, 101] width 232 height 12
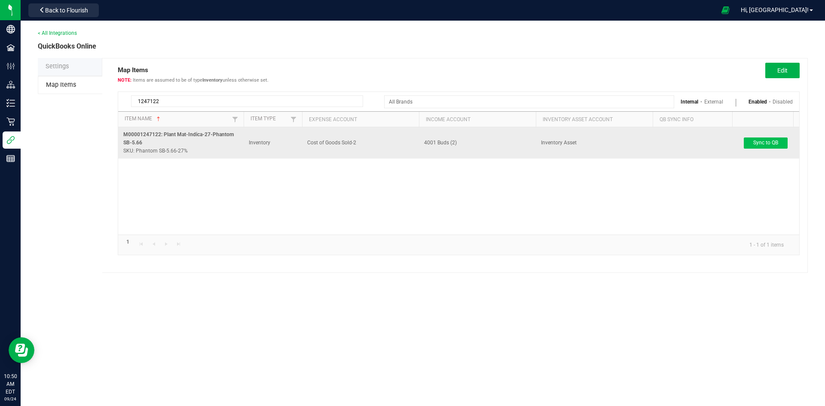
type input "1247122"
click at [755, 142] on span "Sync to QB" at bounding box center [766, 143] width 25 height 6
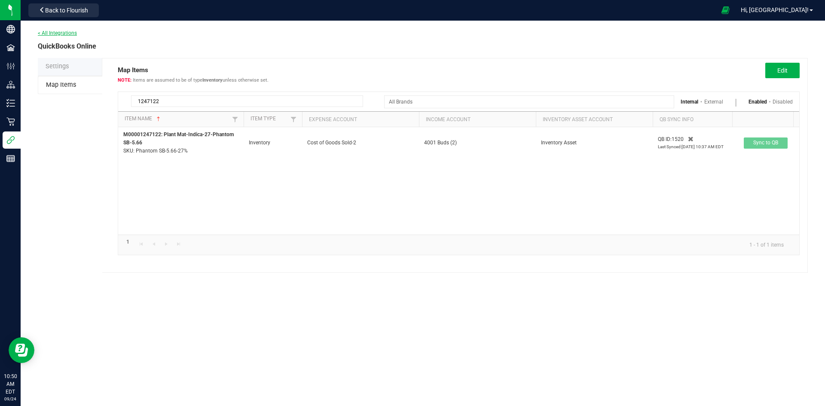
click at [59, 32] on link "< All Integrations" at bounding box center [57, 33] width 39 height 6
